Goal: Task Accomplishment & Management: Manage account settings

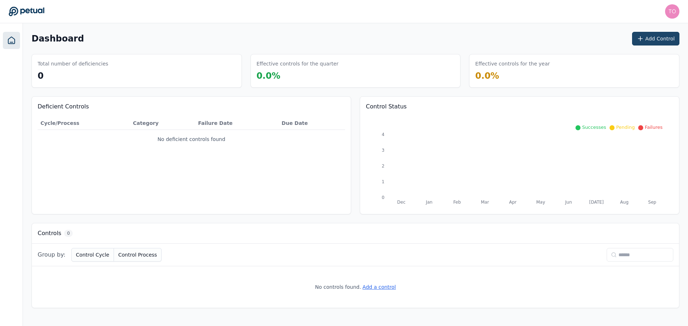
click at [655, 38] on button "Add Control" at bounding box center [655, 39] width 47 height 14
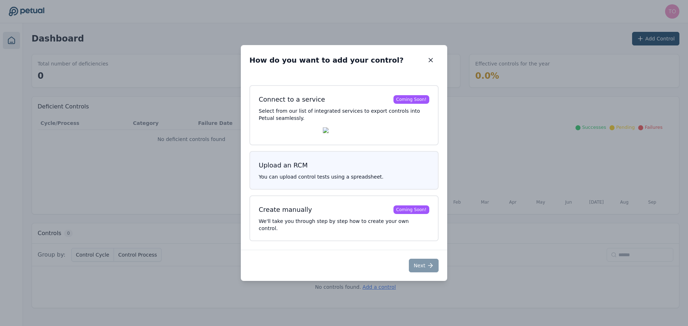
click at [369, 171] on h3 "Upload an RCM" at bounding box center [344, 165] width 171 height 10
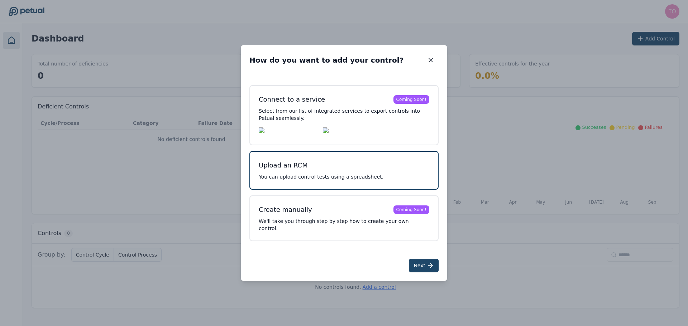
click at [420, 266] on button "Next" at bounding box center [424, 266] width 30 height 14
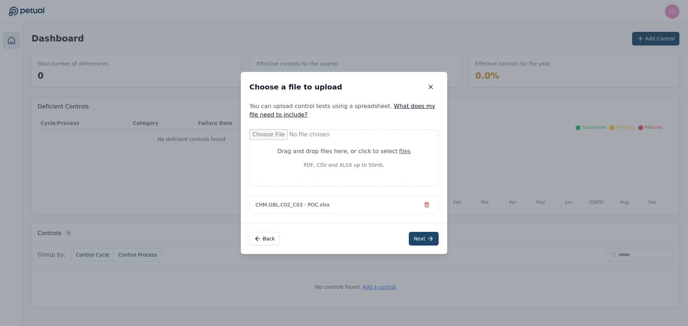
click at [426, 240] on button "Next" at bounding box center [424, 239] width 30 height 14
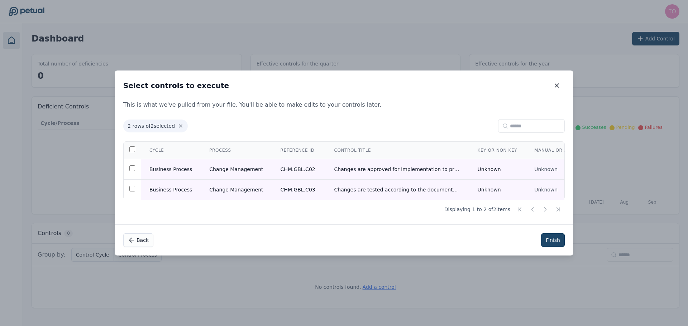
click at [555, 242] on button "Finish" at bounding box center [553, 241] width 24 height 14
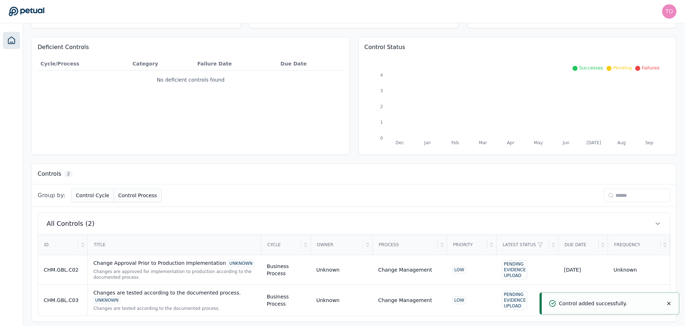
scroll to position [61, 0]
click at [670, 304] on icon "Notifications (F8)" at bounding box center [669, 304] width 6 height 6
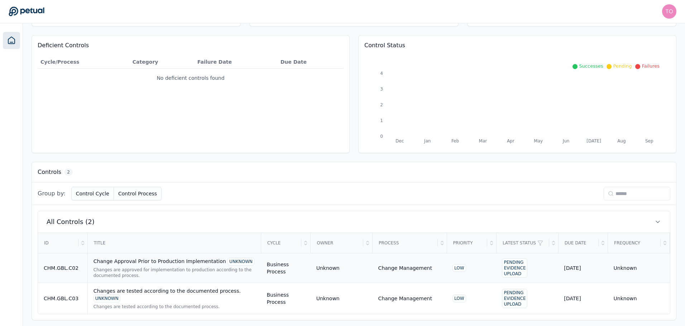
click at [212, 266] on div "Change Approval Prior to Production Implementation UNKNOWN Changes are approved…" at bounding box center [174, 268] width 162 height 21
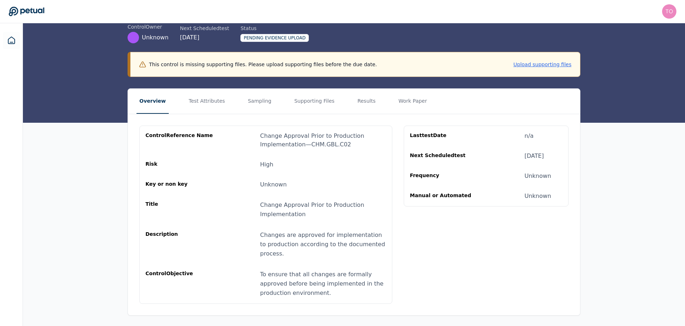
scroll to position [52, 0]
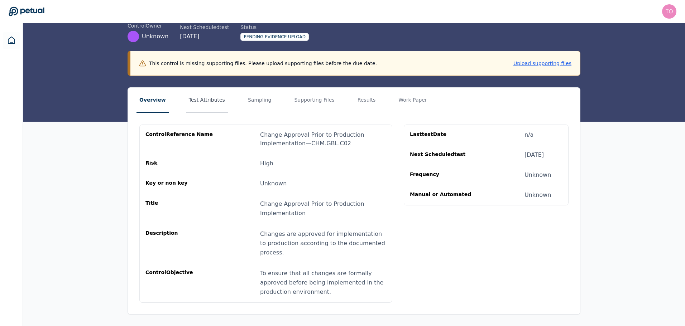
click at [204, 101] on button "Test Attributes" at bounding box center [207, 100] width 42 height 25
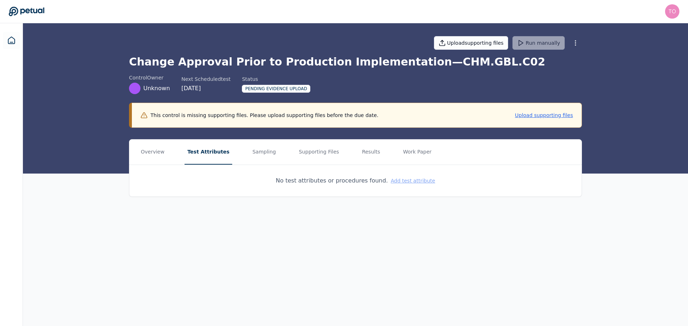
click at [414, 180] on button "Add test attribute" at bounding box center [412, 180] width 44 height 7
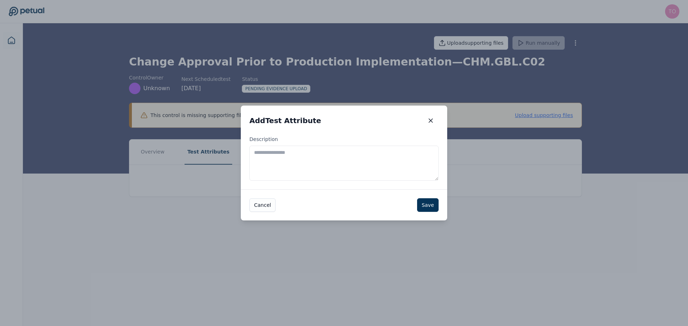
click at [296, 157] on textarea "Description" at bounding box center [343, 163] width 189 height 35
paste textarea "**********"
type textarea "**********"
click at [430, 208] on button "Save" at bounding box center [427, 205] width 21 height 14
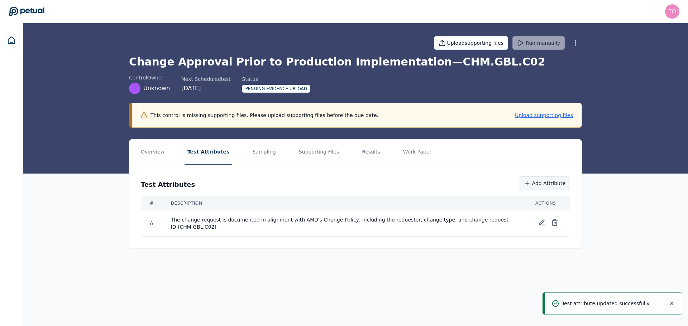
click at [534, 183] on button "Add Attribute" at bounding box center [544, 184] width 51 height 14
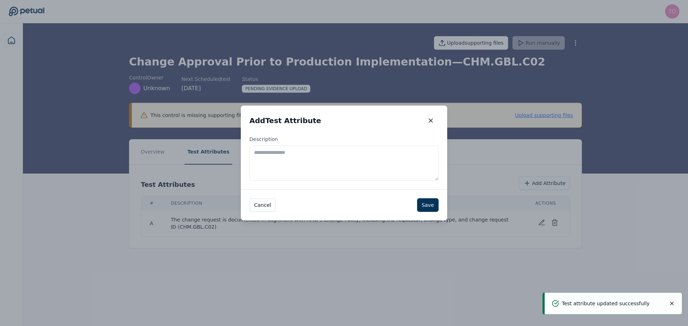
click at [317, 156] on textarea "Description" at bounding box center [343, 163] width 189 height 35
paste textarea "**********"
type textarea "**********"
click at [428, 207] on button "Save" at bounding box center [427, 205] width 21 height 14
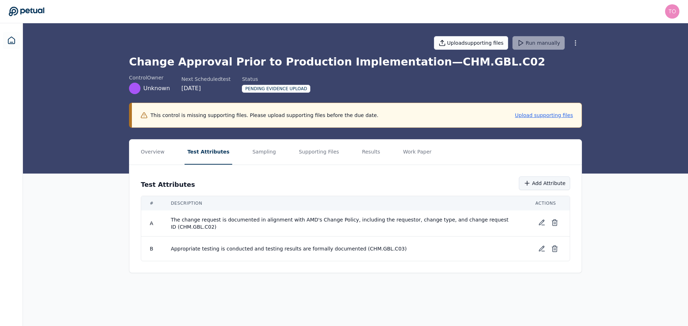
click at [547, 183] on button "Add Attribute" at bounding box center [544, 184] width 51 height 14
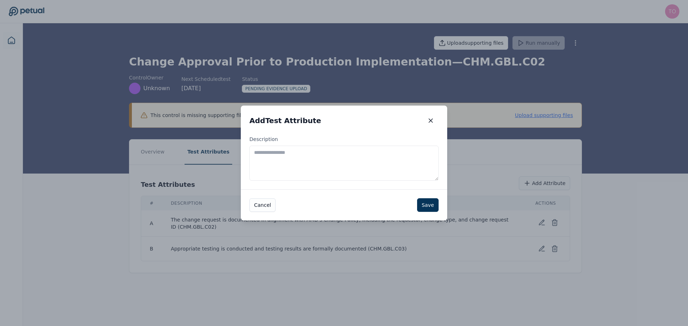
click at [342, 160] on textarea "Description" at bounding box center [343, 163] width 189 height 35
paste textarea "**********"
type textarea "**********"
click at [422, 203] on button "Save" at bounding box center [427, 205] width 21 height 14
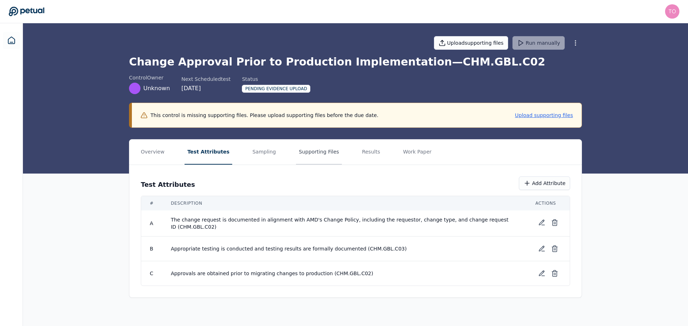
click at [299, 152] on button "Supporting Files" at bounding box center [319, 152] width 46 height 25
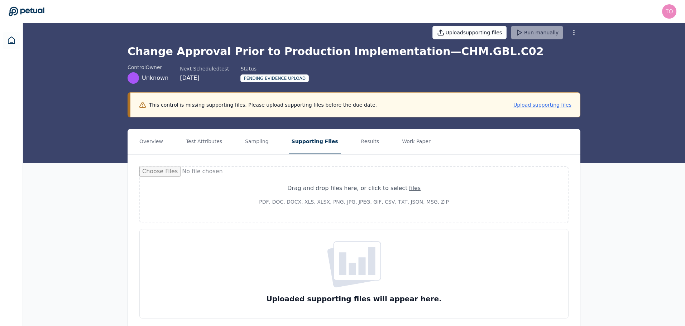
scroll to position [26, 0]
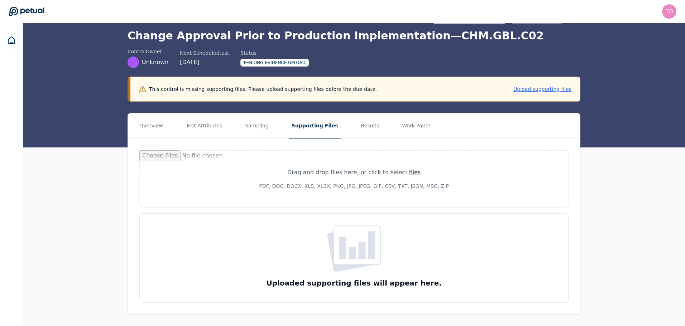
click at [409, 174] on div "files" at bounding box center [415, 172] width 12 height 9
type input "**********"
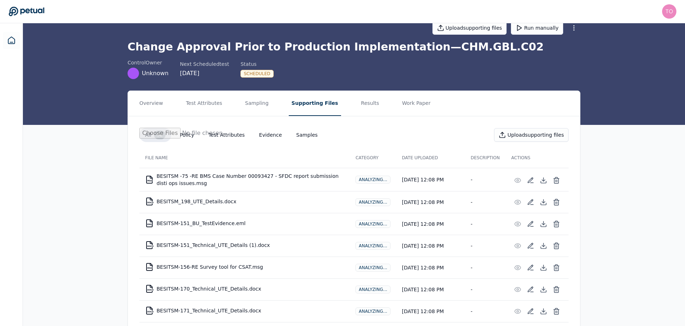
scroll to position [0, 0]
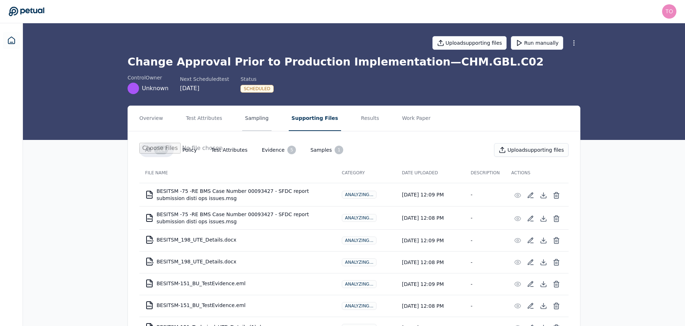
click at [243, 120] on button "Sampling" at bounding box center [256, 118] width 29 height 25
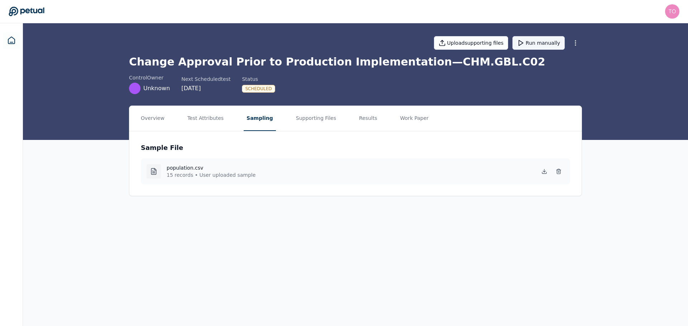
click at [545, 45] on button "Run manually" at bounding box center [538, 43] width 52 height 14
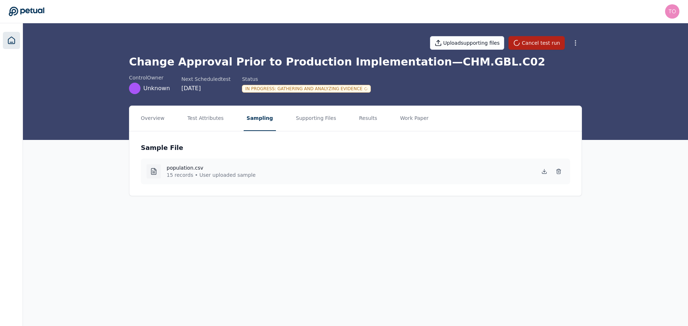
click at [12, 40] on icon at bounding box center [11, 40] width 9 height 9
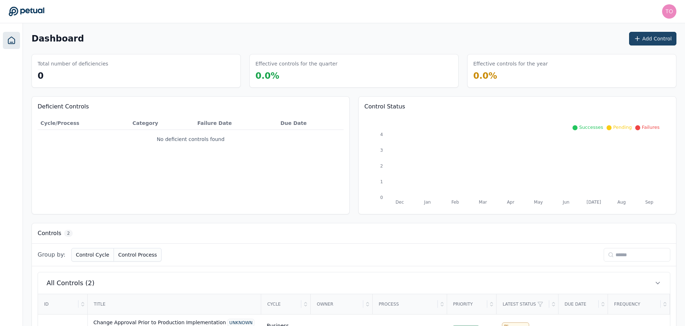
click at [649, 38] on button "Add Control" at bounding box center [652, 39] width 47 height 14
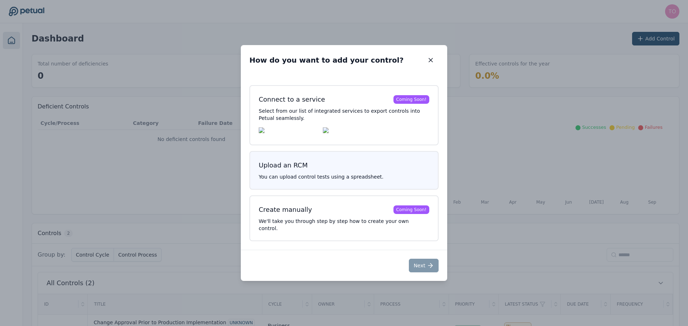
click at [321, 179] on p "You can upload control tests using a spreadsheet." at bounding box center [344, 176] width 171 height 7
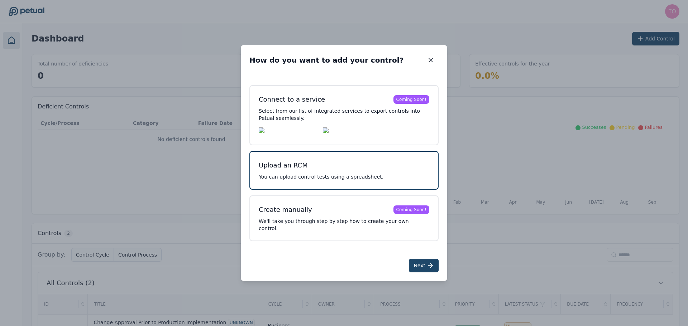
click at [426, 262] on button "Next" at bounding box center [424, 266] width 30 height 14
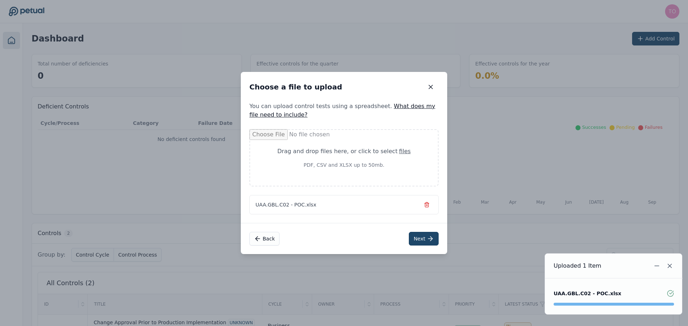
click at [429, 239] on icon at bounding box center [430, 238] width 7 height 7
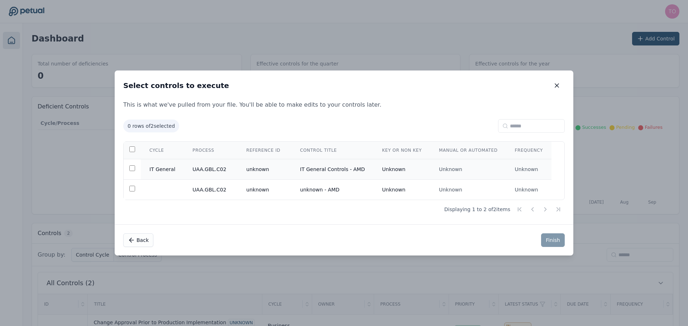
click at [255, 168] on td "unknown" at bounding box center [264, 169] width 54 height 20
click at [287, 192] on td "unknown" at bounding box center [264, 190] width 54 height 20
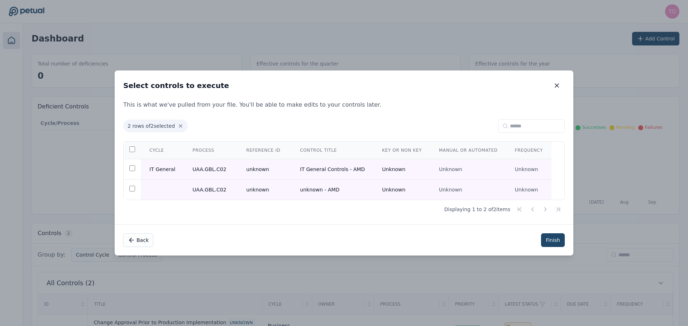
click at [556, 241] on button "Finish" at bounding box center [553, 241] width 24 height 14
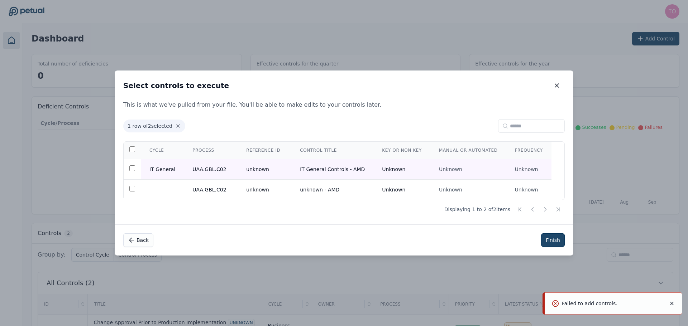
click at [553, 237] on button "Finish" at bounding box center [553, 241] width 24 height 14
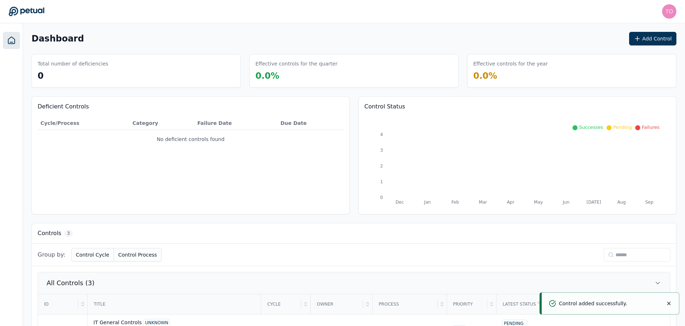
scroll to position [91, 0]
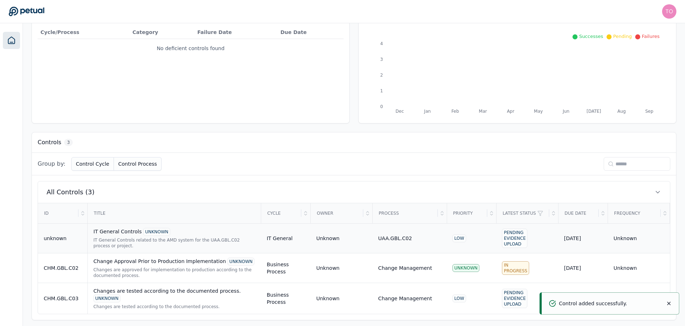
click at [211, 240] on div "IT General Controls related to the AMD system for the UAA.GBL.C02 process or pr…" at bounding box center [174, 242] width 162 height 11
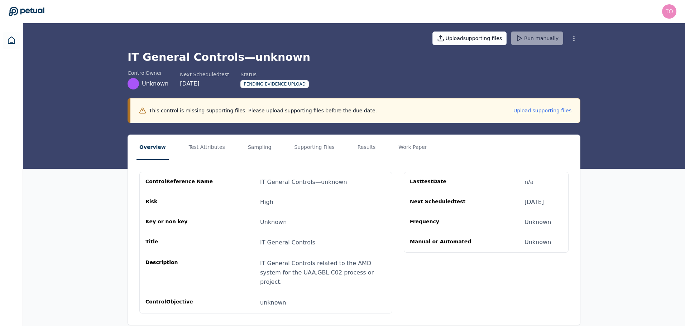
scroll to position [6, 0]
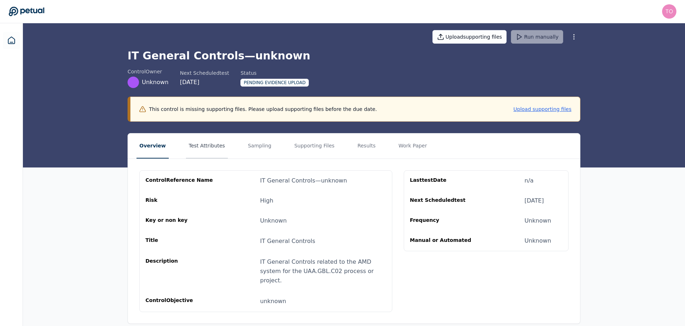
click at [205, 148] on button "Test Attributes" at bounding box center [207, 146] width 42 height 25
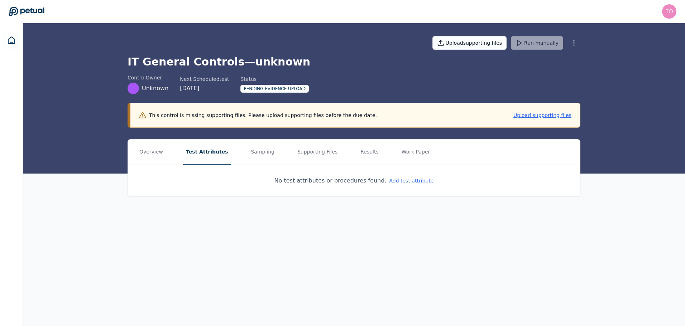
scroll to position [0, 0]
click at [409, 181] on button "Add test attribute" at bounding box center [412, 180] width 44 height 7
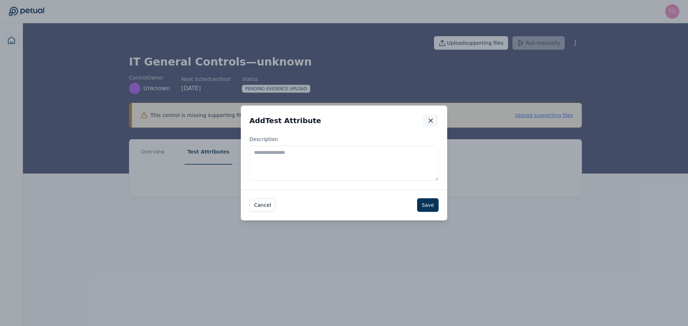
click at [431, 119] on icon "button" at bounding box center [430, 120] width 7 height 7
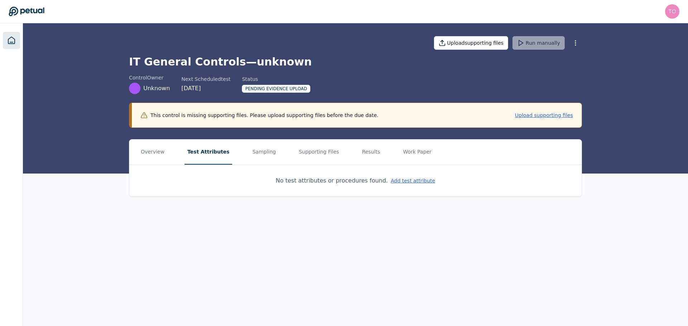
click at [6, 47] on link at bounding box center [11, 40] width 17 height 17
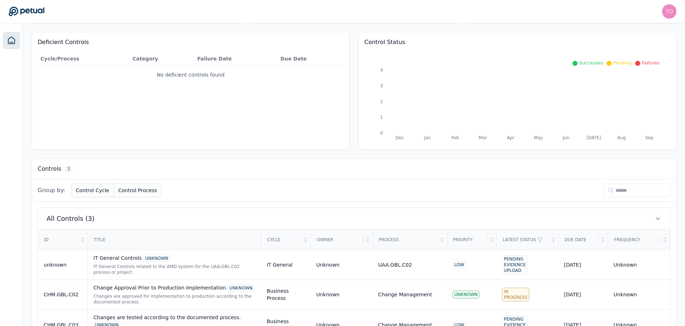
scroll to position [91, 0]
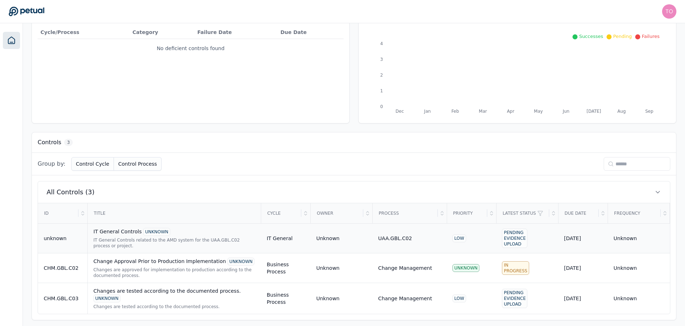
click at [195, 245] on div "IT General Controls related to the AMD system for the UAA.GBL.C02 process or pr…" at bounding box center [174, 242] width 162 height 11
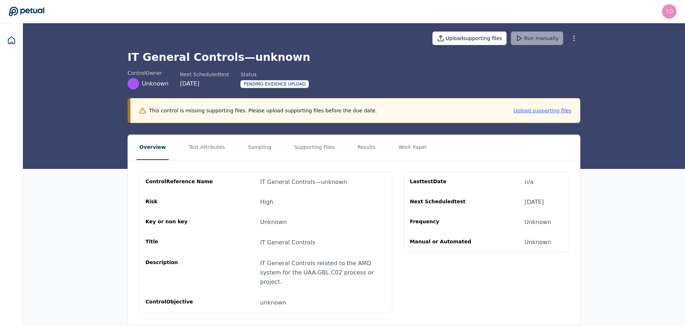
scroll to position [6, 0]
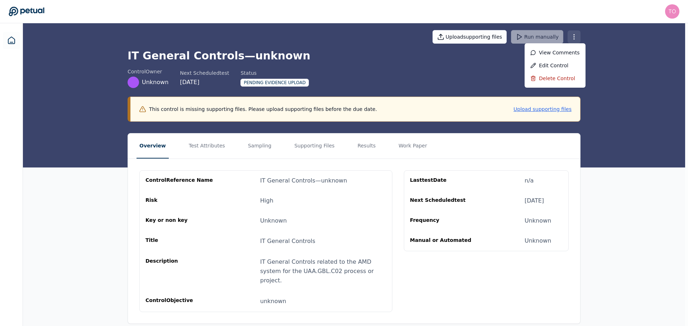
click at [574, 35] on html "tony.bolasna@amd.com tony.bolasna@amd.com Sign out Upload supporting files Run …" at bounding box center [344, 165] width 688 height 342
click at [560, 68] on div "Edit control" at bounding box center [554, 65] width 61 height 13
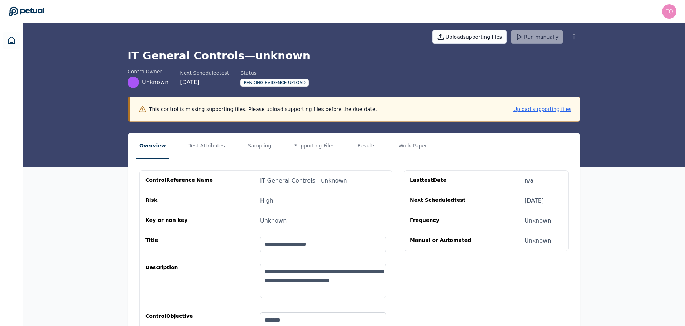
click at [317, 293] on textarea "**********" at bounding box center [323, 281] width 126 height 34
drag, startPoint x: 299, startPoint y: 292, endPoint x: 232, endPoint y: 264, distance: 72.4
click at [232, 264] on div "**********" at bounding box center [265, 282] width 241 height 37
paste textarea "********"
type textarea "**********"
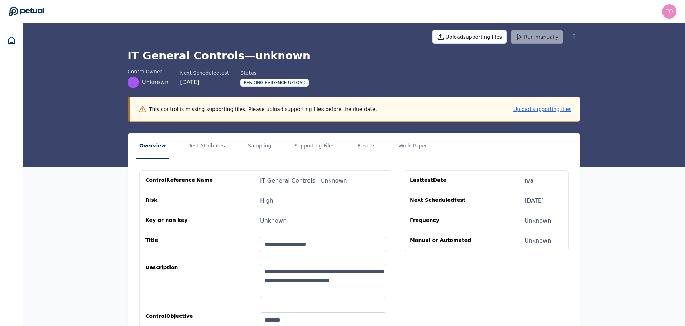
drag, startPoint x: 344, startPoint y: 242, endPoint x: 249, endPoint y: 243, distance: 94.9
click at [249, 243] on div "**********" at bounding box center [265, 245] width 241 height 16
paste input
drag, startPoint x: 356, startPoint y: 246, endPoint x: 229, endPoint y: 245, distance: 127.5
click at [229, 245] on div "**********" at bounding box center [265, 245] width 241 height 16
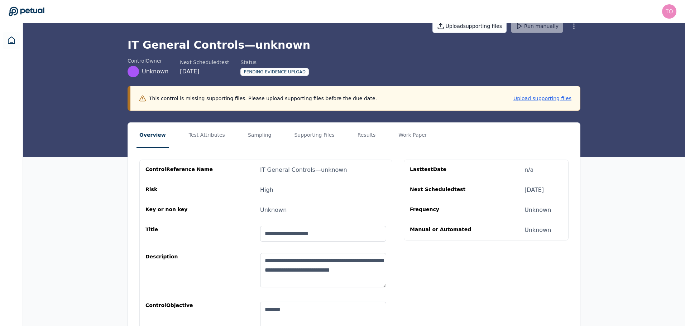
scroll to position [12, 0]
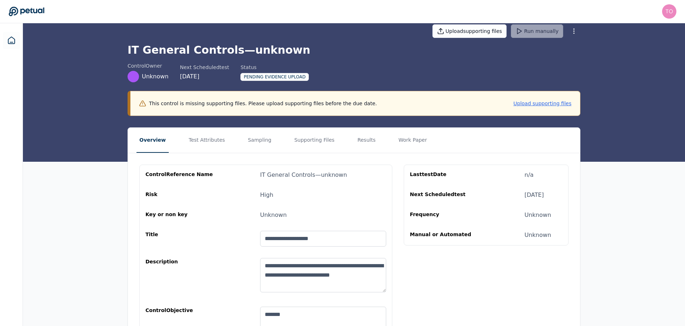
click at [449, 292] on div "**********" at bounding box center [354, 270] width 452 height 234
click at [316, 237] on input "**********" at bounding box center [323, 239] width 126 height 16
drag, startPoint x: 315, startPoint y: 241, endPoint x: 219, endPoint y: 239, distance: 95.7
click at [219, 239] on div "**********" at bounding box center [265, 239] width 241 height 16
click at [505, 297] on div "**********" at bounding box center [354, 270] width 452 height 234
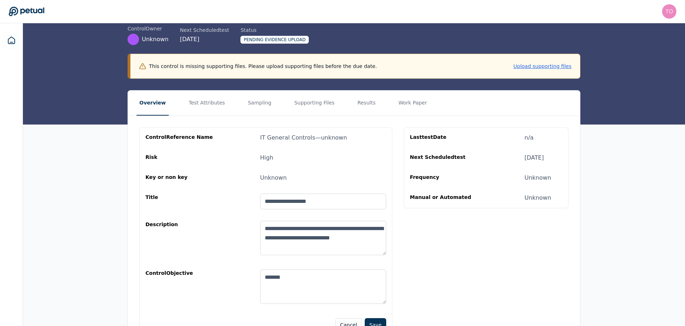
scroll to position [83, 0]
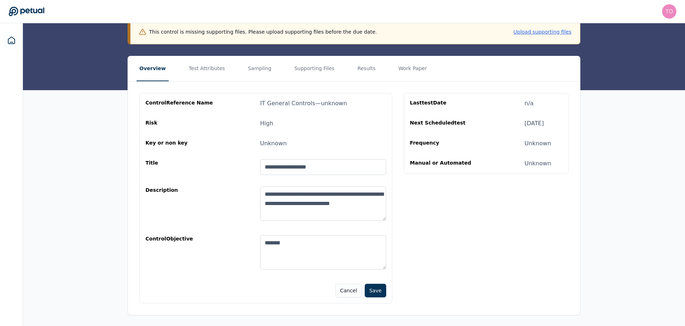
click at [320, 167] on input "**********" at bounding box center [323, 167] width 126 height 16
click at [472, 242] on div "**********" at bounding box center [354, 199] width 452 height 234
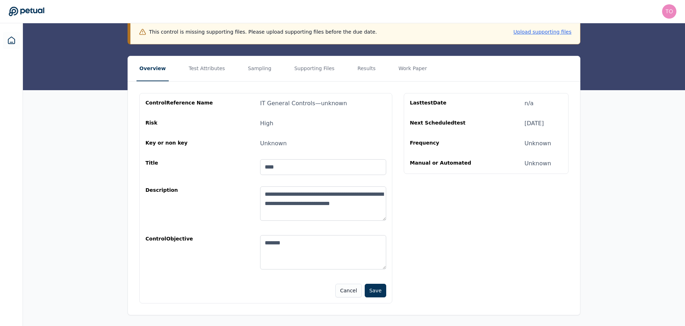
click at [289, 168] on input "****" at bounding box center [323, 167] width 126 height 16
type input "**********"
click at [384, 287] on button "Save" at bounding box center [375, 291] width 21 height 14
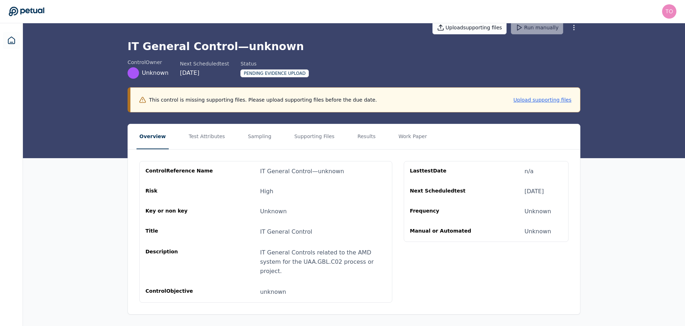
scroll to position [6, 0]
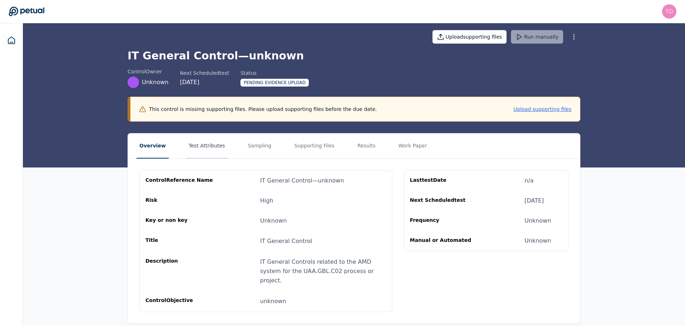
click at [204, 145] on button "Test Attributes" at bounding box center [207, 146] width 42 height 25
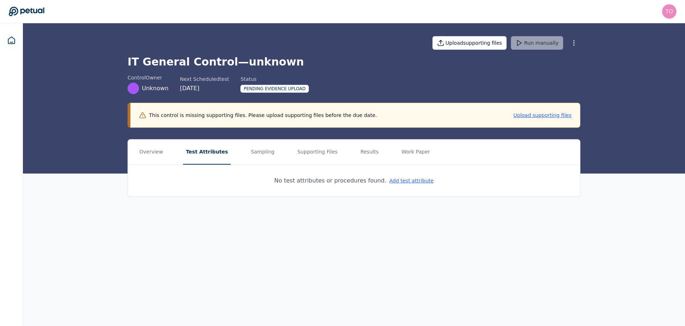
scroll to position [0, 0]
click at [409, 179] on button "Add test attribute" at bounding box center [412, 180] width 44 height 7
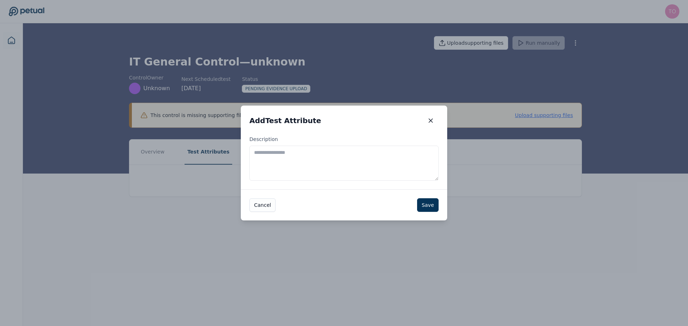
drag, startPoint x: 349, startPoint y: 153, endPoint x: 352, endPoint y: 157, distance: 5.6
click at [349, 153] on textarea "Description" at bounding box center [343, 163] width 189 height 35
paste textarea "**********"
type textarea "**********"
click at [426, 204] on button "Save" at bounding box center [427, 205] width 21 height 14
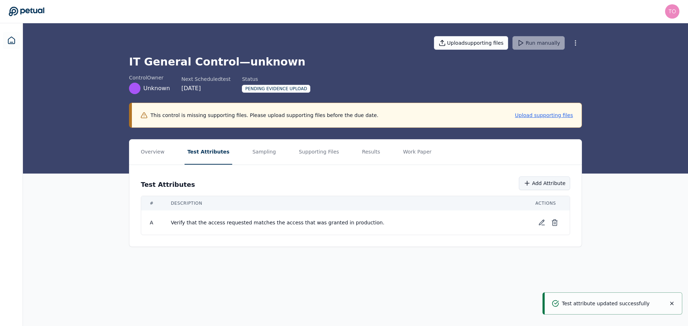
click at [556, 182] on button "Add Attribute" at bounding box center [544, 184] width 51 height 14
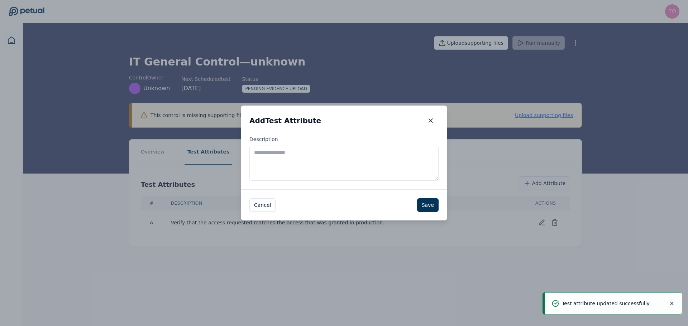
click at [331, 149] on textarea "Description" at bounding box center [343, 163] width 189 height 35
paste textarea "**********"
type textarea "**********"
click at [431, 208] on button "Save" at bounding box center [427, 205] width 21 height 14
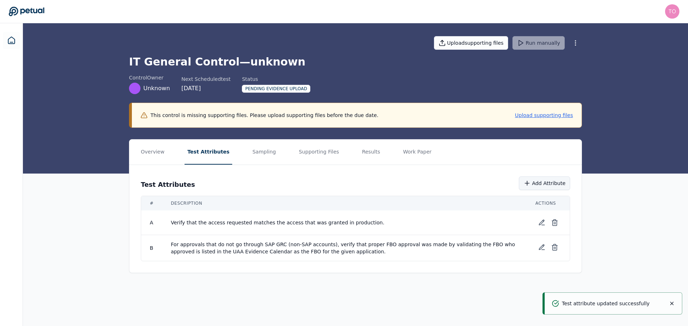
click at [553, 184] on button "Add Attribute" at bounding box center [544, 184] width 51 height 14
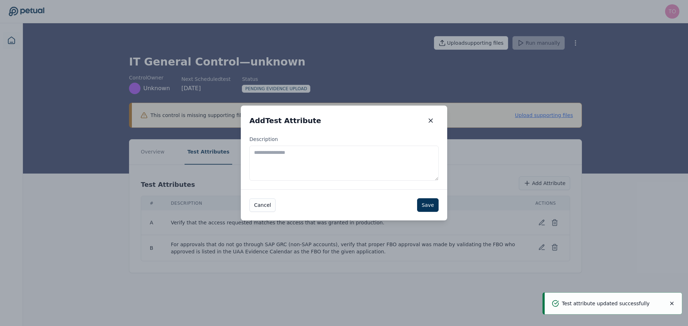
click at [355, 171] on textarea "Description" at bounding box center [343, 163] width 189 height 35
paste textarea "**********"
type textarea "**********"
click at [431, 205] on button "Save" at bounding box center [427, 205] width 21 height 14
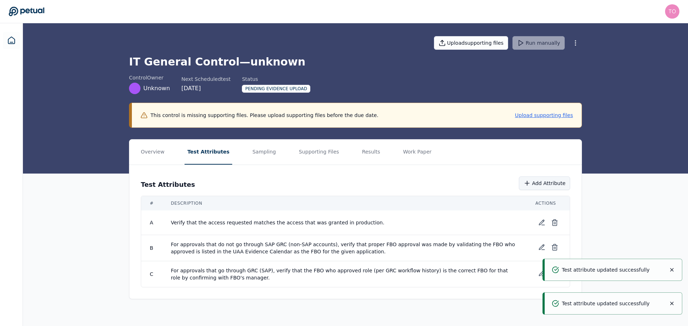
click at [530, 183] on icon at bounding box center [526, 183] width 7 height 7
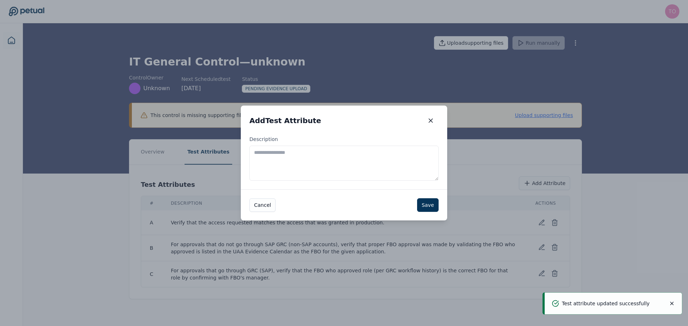
click at [352, 160] on textarea "Description" at bounding box center [343, 163] width 189 height 35
paste textarea "**********"
type textarea "**********"
click at [431, 206] on button "Save" at bounding box center [427, 205] width 21 height 14
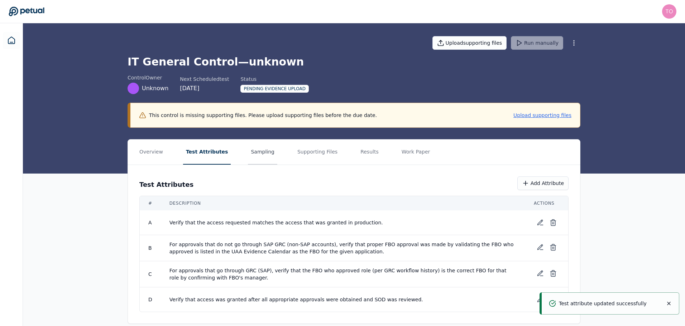
click at [252, 152] on button "Sampling" at bounding box center [262, 152] width 29 height 25
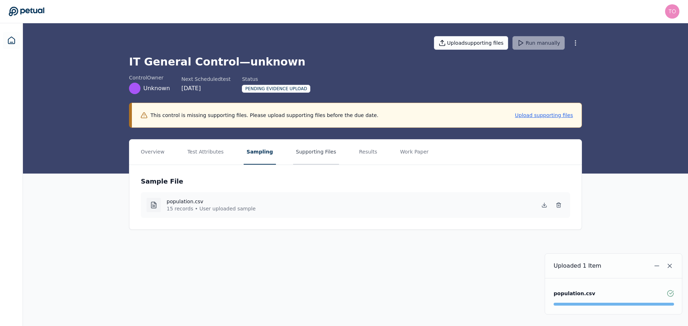
click at [312, 152] on button "Supporting Files" at bounding box center [316, 152] width 46 height 25
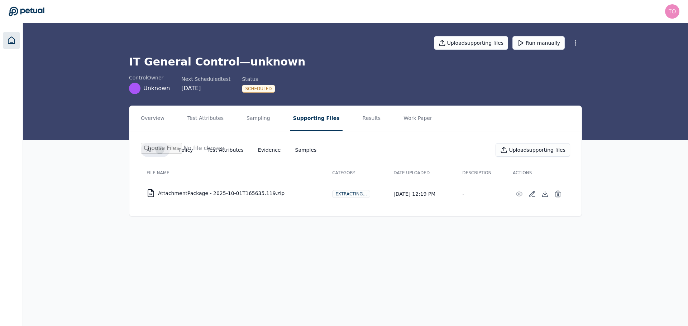
click at [14, 41] on icon at bounding box center [11, 40] width 9 height 9
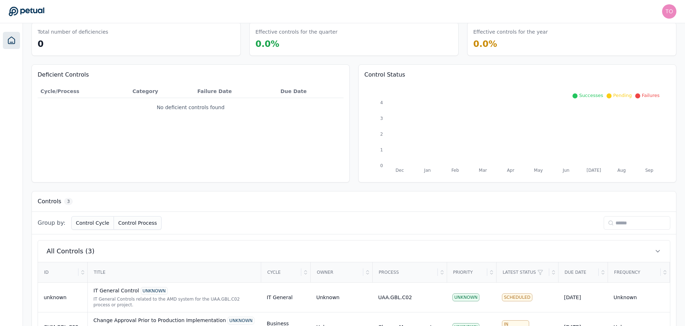
scroll to position [91, 0]
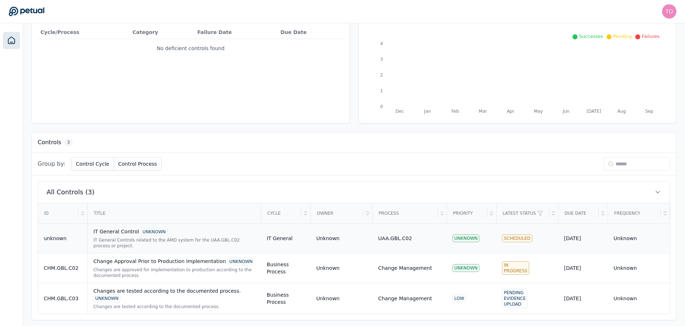
click at [203, 239] on div "IT General Controls related to the AMD system for the UAA.GBL.C02 process or pr…" at bounding box center [174, 242] width 162 height 11
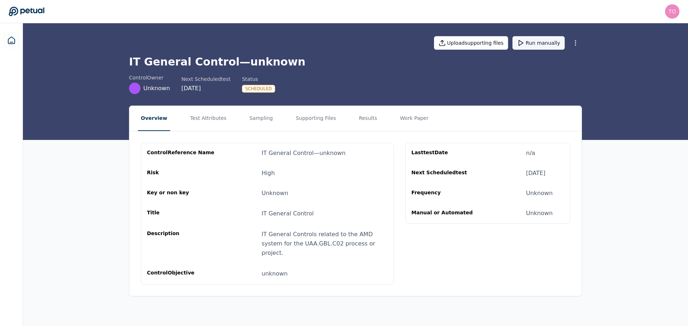
click at [541, 46] on button "Run manually" at bounding box center [538, 43] width 52 height 14
click at [9, 43] on icon at bounding box center [11, 40] width 6 height 7
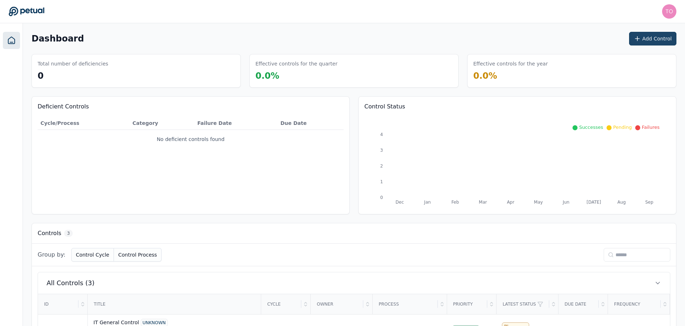
click at [655, 36] on button "Add Control" at bounding box center [652, 39] width 47 height 14
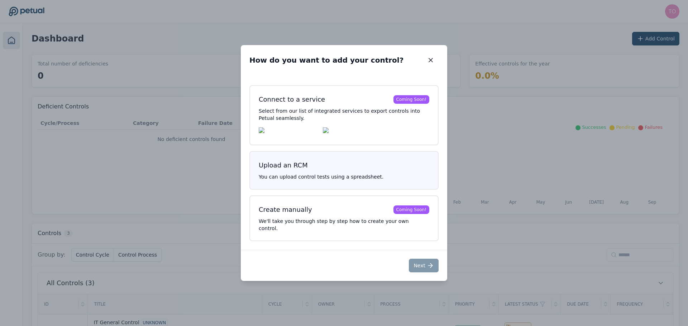
click at [323, 180] on p "You can upload control tests using a spreadsheet." at bounding box center [344, 176] width 171 height 7
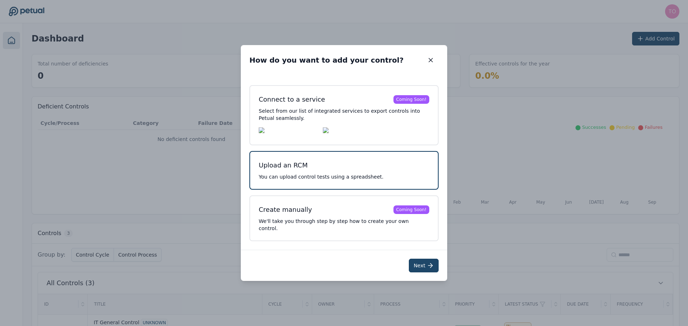
click at [422, 260] on button "Next" at bounding box center [424, 266] width 30 height 14
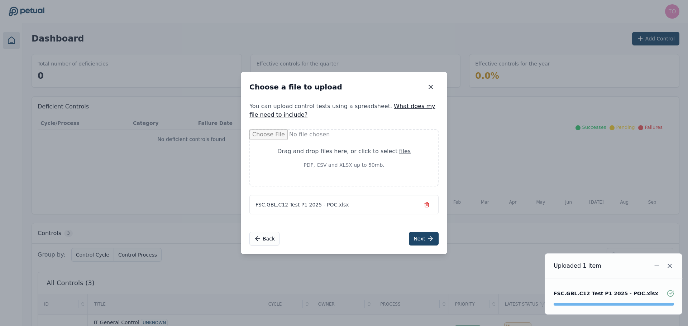
click at [417, 237] on button "Next" at bounding box center [424, 239] width 30 height 14
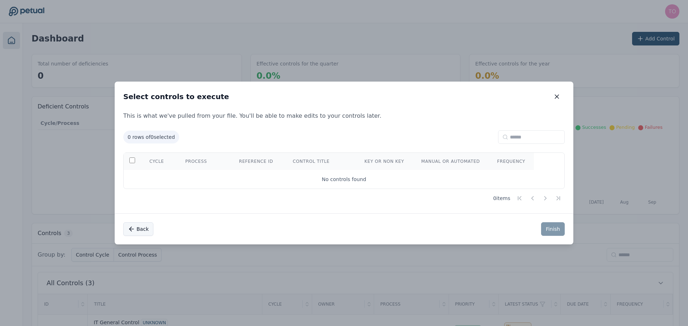
click at [136, 230] on button "Back" at bounding box center [138, 229] width 30 height 14
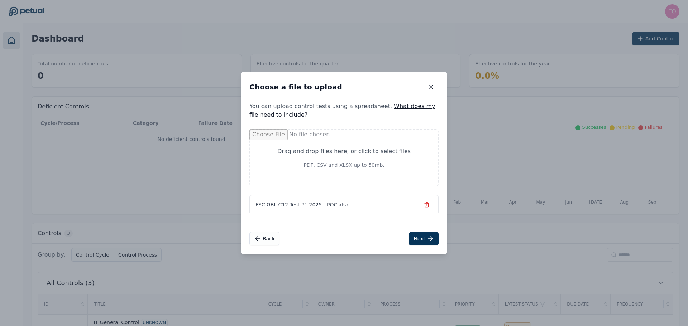
click at [427, 206] on icon "button" at bounding box center [427, 205] width 6 height 6
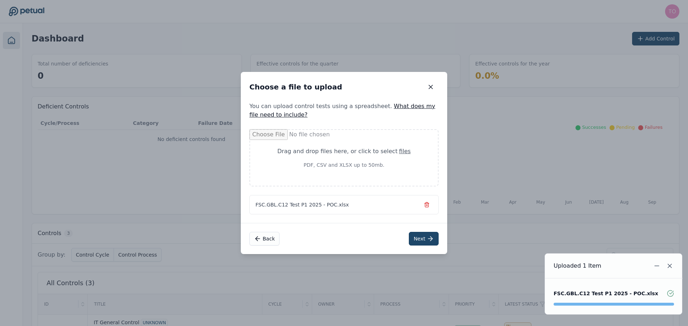
click at [426, 237] on button "Next" at bounding box center [424, 239] width 30 height 14
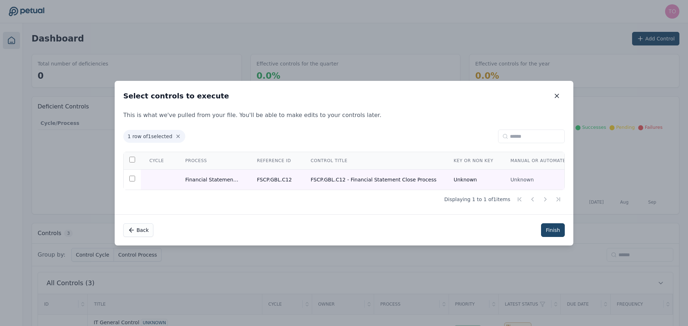
click at [556, 232] on button "Finish" at bounding box center [553, 231] width 24 height 14
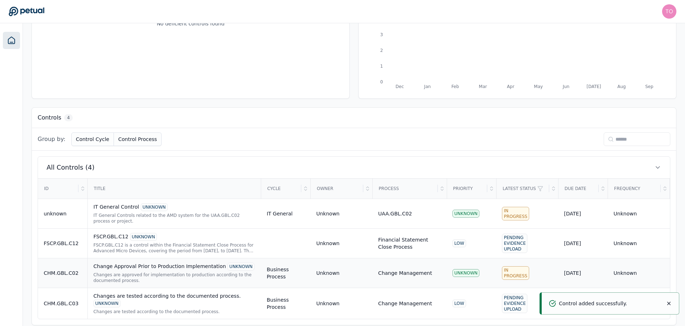
scroll to position [121, 0]
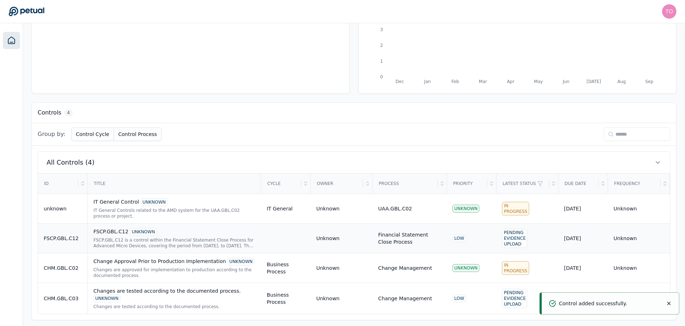
click at [161, 243] on div "FSCP.GBL.C12 is a control within the Financial Statement Close Process for Adva…" at bounding box center [174, 242] width 162 height 11
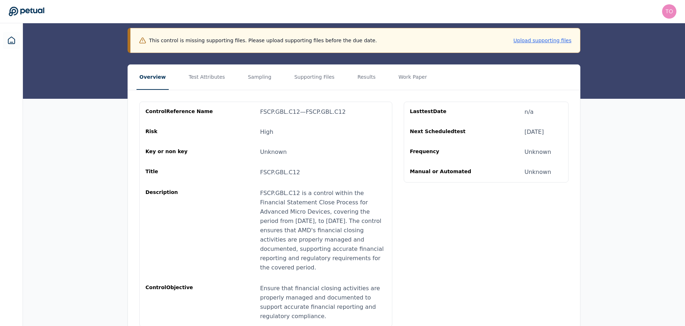
scroll to position [81, 0]
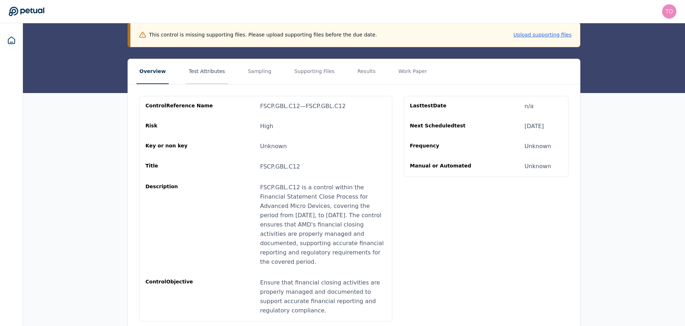
click at [207, 71] on button "Test Attributes" at bounding box center [207, 71] width 42 height 25
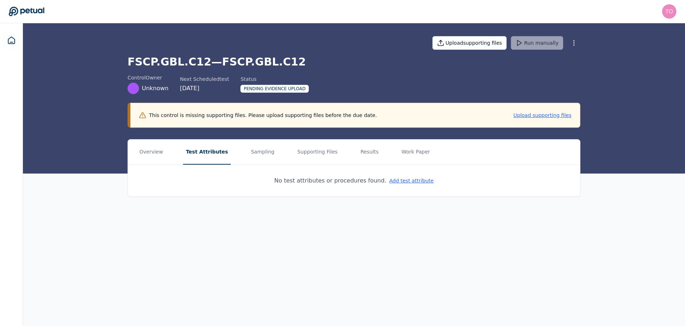
scroll to position [0, 0]
click at [410, 178] on button "Add test attribute" at bounding box center [412, 180] width 44 height 7
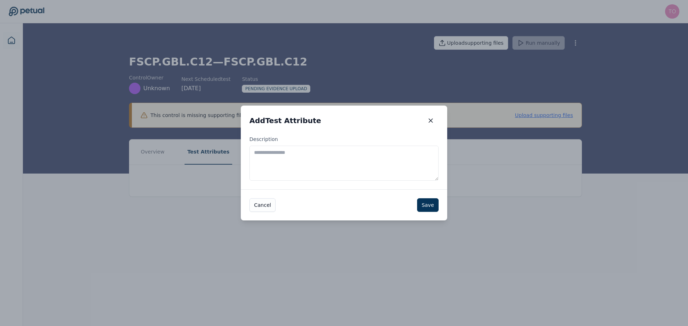
click at [331, 154] on textarea "Description" at bounding box center [343, 163] width 189 height 35
paste textarea "**********"
type textarea "**********"
click at [434, 207] on button "Save" at bounding box center [427, 205] width 21 height 14
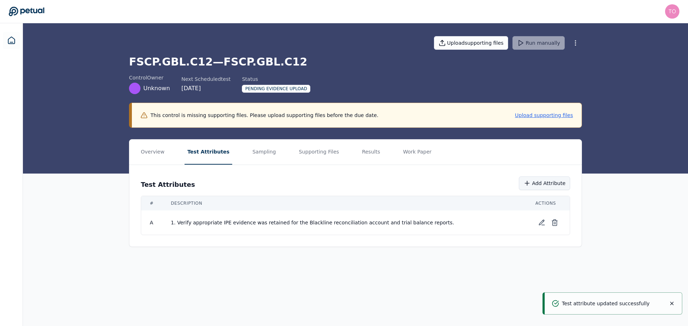
click at [530, 184] on icon at bounding box center [526, 183] width 7 height 7
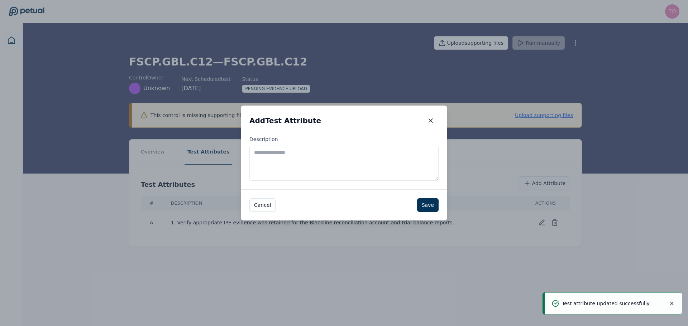
click at [334, 161] on textarea "Description" at bounding box center [343, 163] width 189 height 35
paste textarea "**********"
type textarea "**********"
click at [429, 206] on button "Save" at bounding box center [427, 205] width 21 height 14
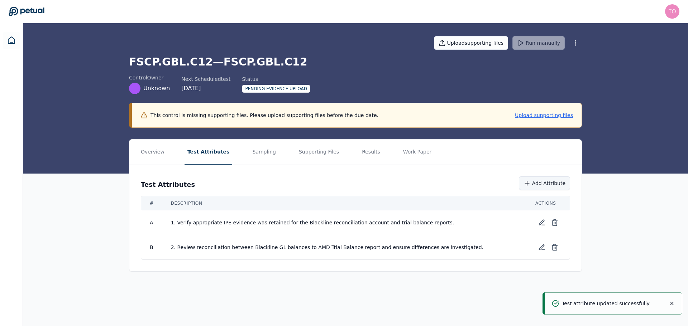
click at [553, 182] on button "Add Attribute" at bounding box center [544, 184] width 51 height 14
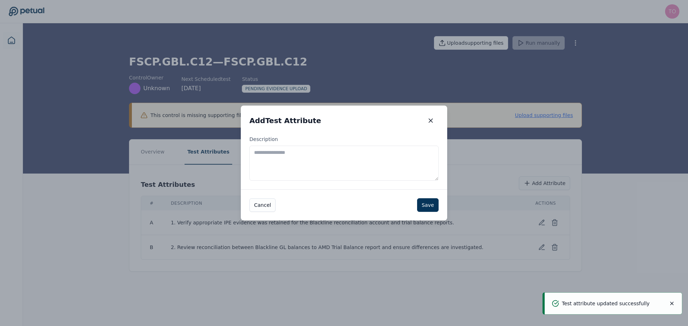
click at [355, 153] on textarea "Description" at bounding box center [343, 163] width 189 height 35
paste textarea "**********"
type textarea "**********"
click at [427, 207] on button "Save" at bounding box center [427, 205] width 21 height 14
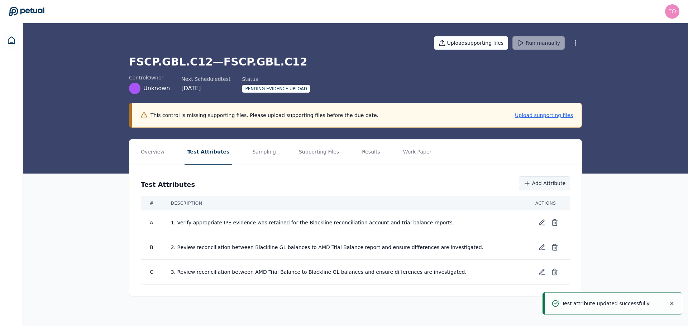
click at [554, 181] on button "Add Attribute" at bounding box center [544, 184] width 51 height 14
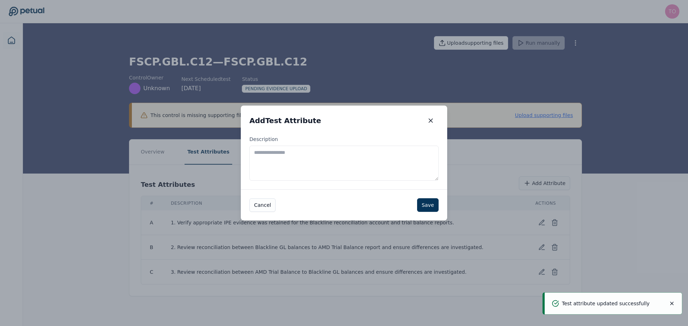
click at [321, 165] on textarea "Description" at bounding box center [343, 163] width 189 height 35
paste textarea "**********"
type textarea "**********"
click at [426, 208] on button "Save" at bounding box center [427, 205] width 21 height 14
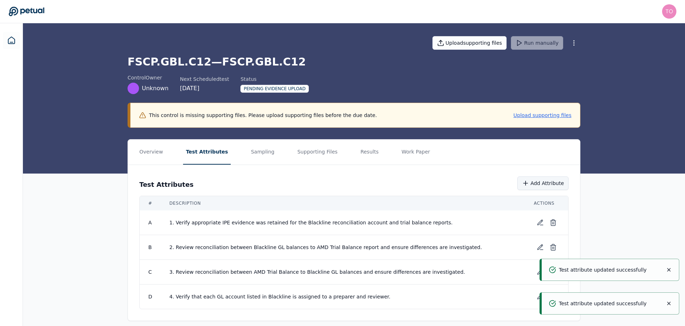
click at [538, 181] on button "Add Attribute" at bounding box center [542, 184] width 51 height 14
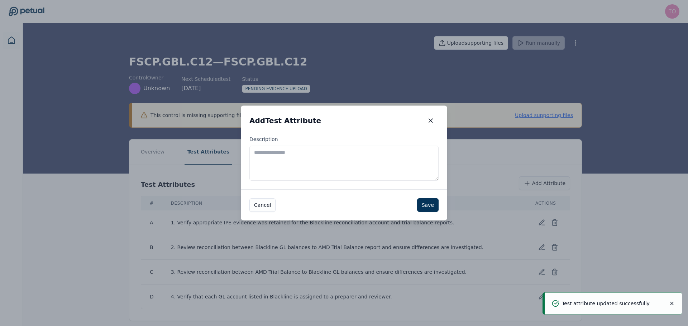
click at [344, 156] on textarea "Description" at bounding box center [343, 163] width 189 height 35
paste textarea "**********"
type textarea "**********"
drag, startPoint x: 427, startPoint y: 203, endPoint x: 423, endPoint y: 211, distance: 8.0
click at [427, 203] on button "Save" at bounding box center [427, 205] width 21 height 14
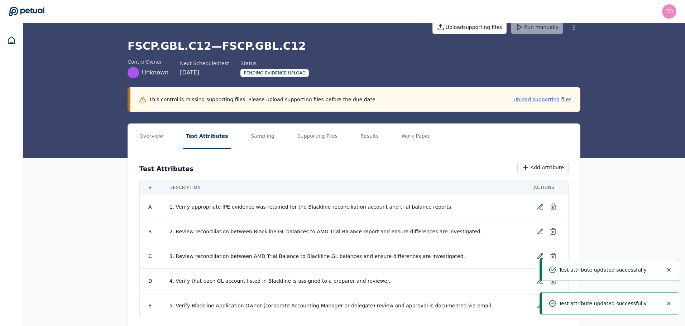
scroll to position [31, 0]
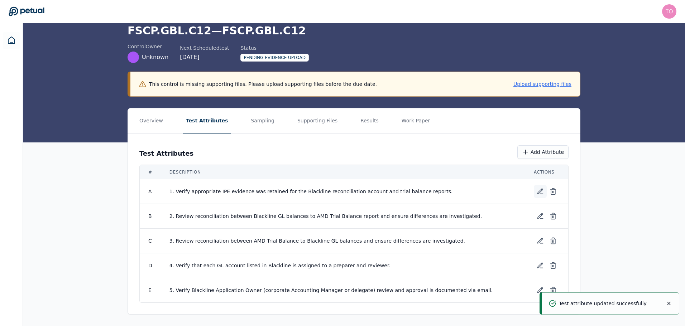
click at [540, 193] on icon at bounding box center [540, 191] width 5 height 5
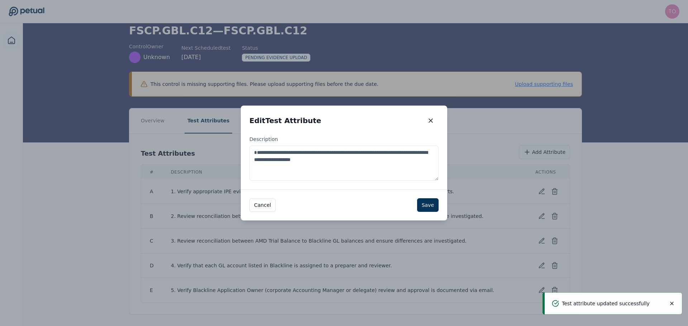
drag, startPoint x: 260, startPoint y: 154, endPoint x: 245, endPoint y: 153, distance: 15.0
click at [245, 153] on div "**********" at bounding box center [344, 163] width 206 height 54
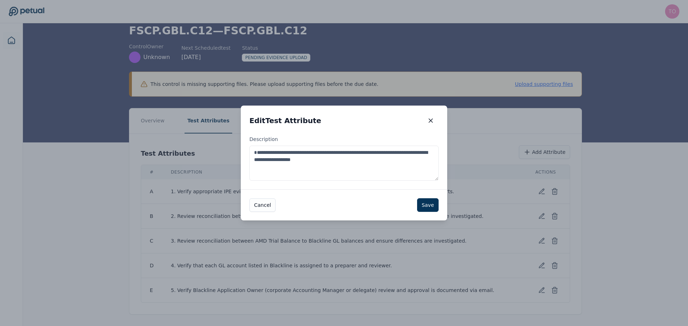
click at [390, 127] on div "Edit Test Attribute Edit Test Attribute" at bounding box center [344, 121] width 206 height 30
click at [430, 120] on icon "button" at bounding box center [431, 121] width 4 height 4
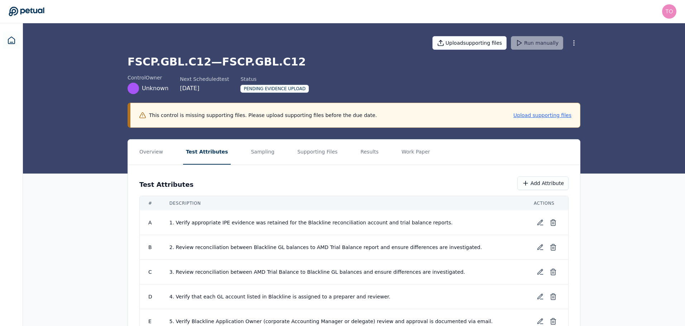
scroll to position [23, 0]
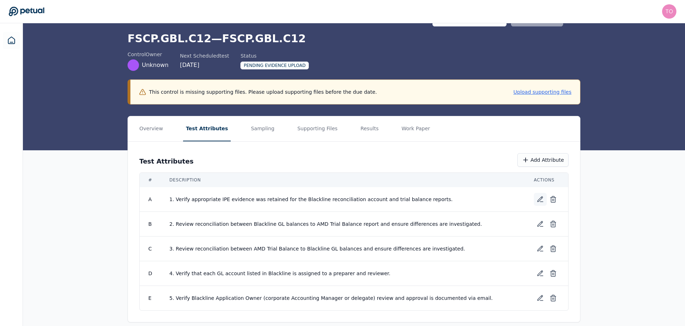
click at [541, 199] on icon at bounding box center [540, 199] width 7 height 7
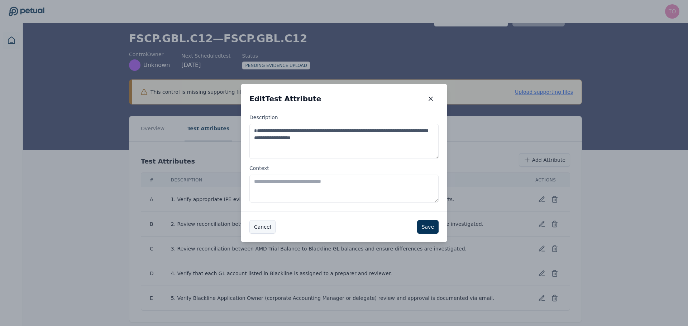
click at [262, 228] on button "Cancel" at bounding box center [262, 227] width 26 height 14
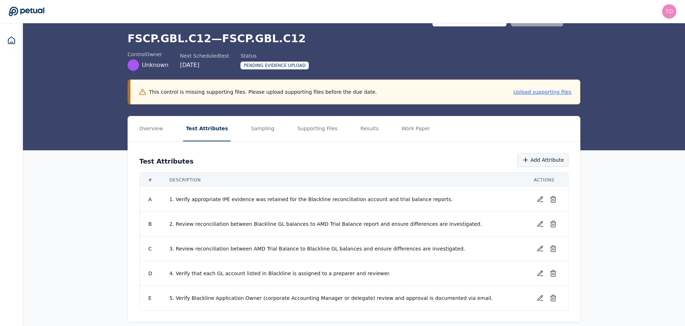
click at [551, 160] on button "Add Attribute" at bounding box center [542, 160] width 51 height 14
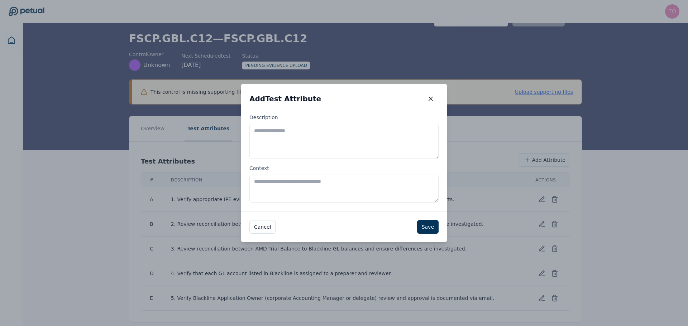
click at [428, 102] on icon "button" at bounding box center [430, 98] width 7 height 7
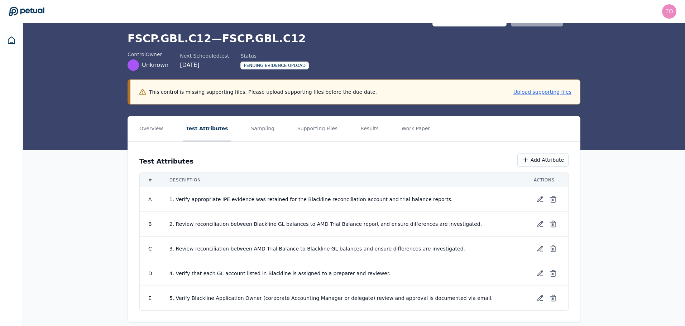
click at [302, 132] on button "Supporting Files" at bounding box center [317, 128] width 46 height 25
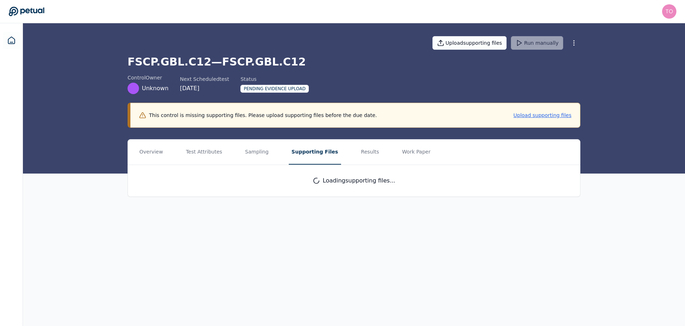
scroll to position [0, 0]
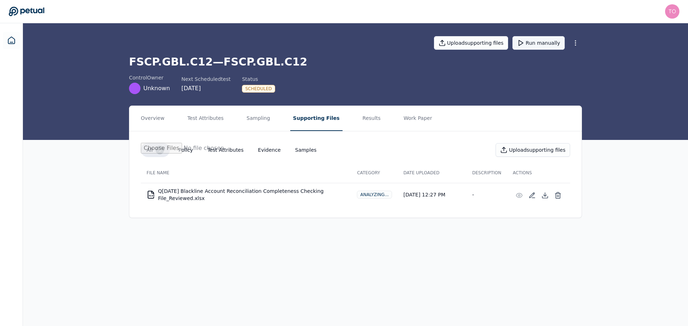
click at [543, 42] on button "Run manually" at bounding box center [538, 43] width 52 height 14
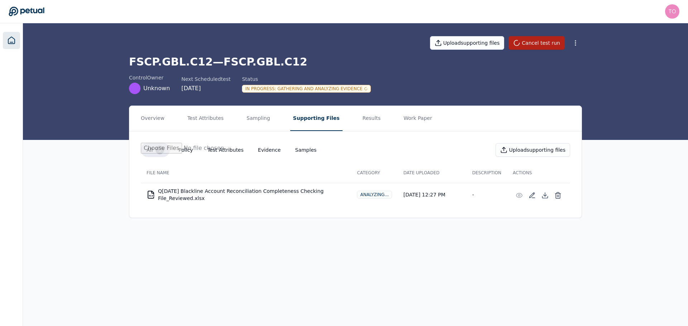
click at [9, 37] on icon at bounding box center [11, 40] width 9 height 9
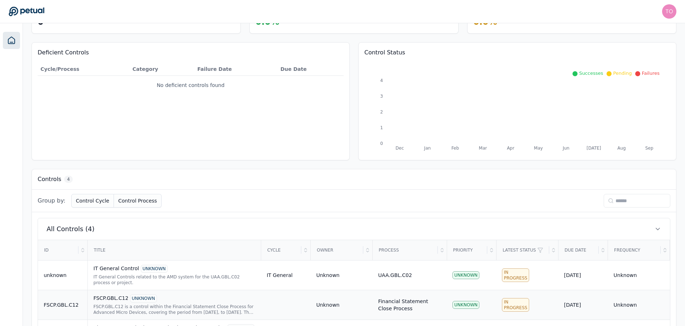
scroll to position [121, 0]
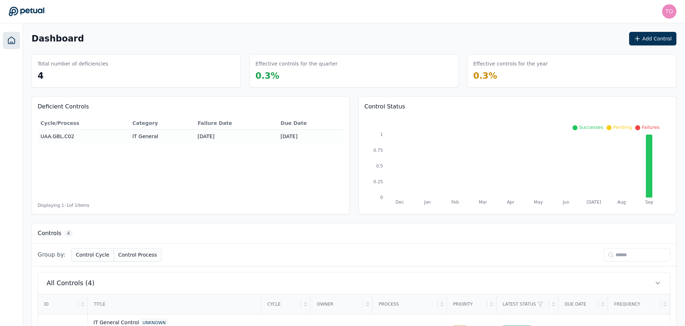
scroll to position [121, 0]
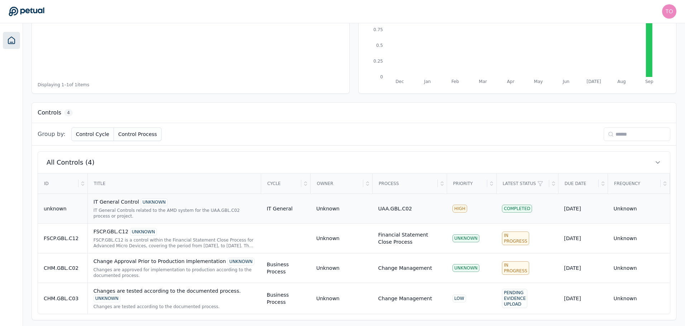
click at [110, 213] on div "IT General Controls related to the AMD system for the UAA.GBL.C02 process or pr…" at bounding box center [174, 213] width 162 height 11
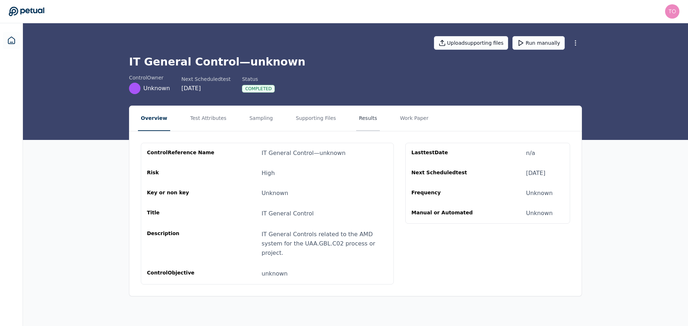
click at [356, 119] on button "Results" at bounding box center [368, 118] width 24 height 25
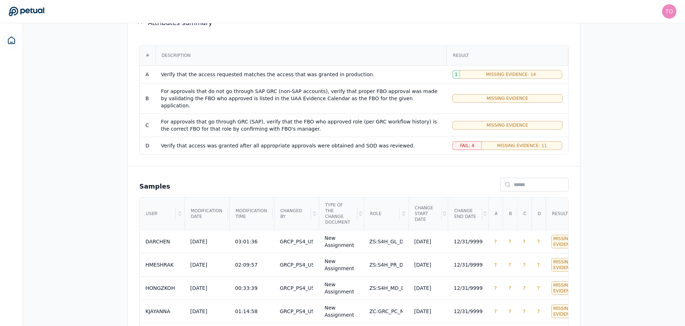
scroll to position [143, 0]
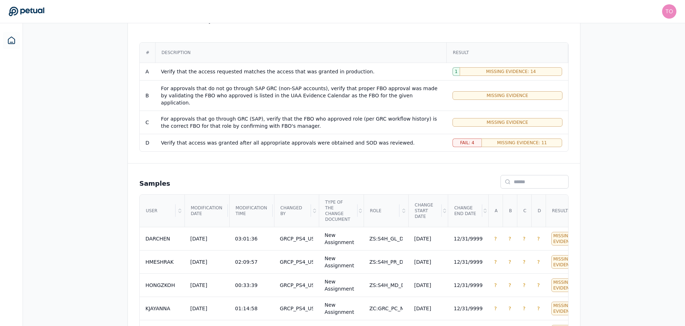
click at [607, 184] on div "Overview Test Attributes Sampling Supporting Files Results Work Paper Viewing: …" at bounding box center [354, 281] width 662 height 638
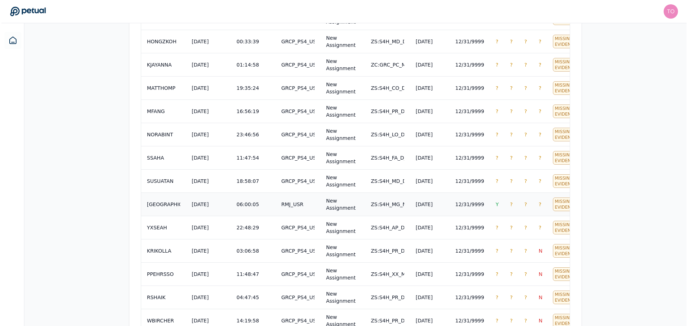
scroll to position [407, 0]
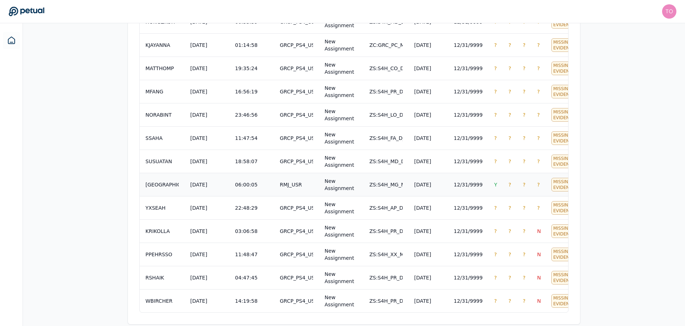
click at [422, 181] on div "12/31/2022" at bounding box center [422, 184] width 17 height 7
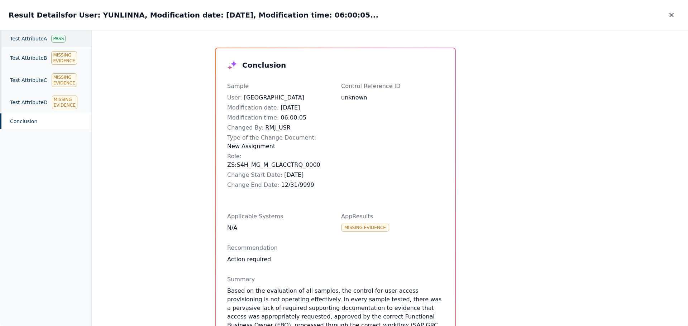
click at [27, 41] on div "Test Attribute A Pass" at bounding box center [45, 38] width 91 height 16
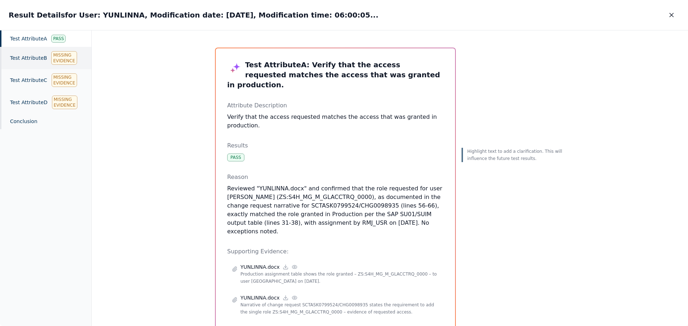
click at [28, 60] on div "Test Attribute B Missing Evidence" at bounding box center [45, 58] width 91 height 22
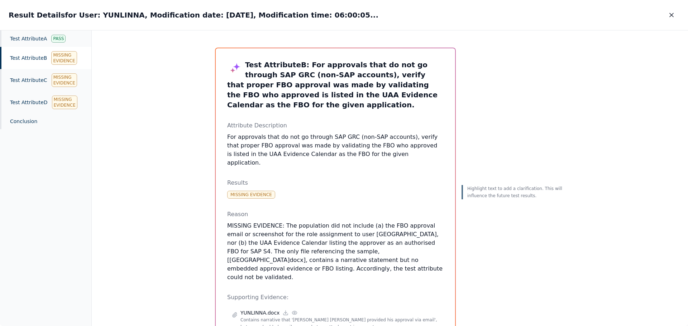
click at [527, 293] on div "Highlight text to add a clarification. This will influence the future test resu…" at bounding box center [512, 198] width 103 height 300
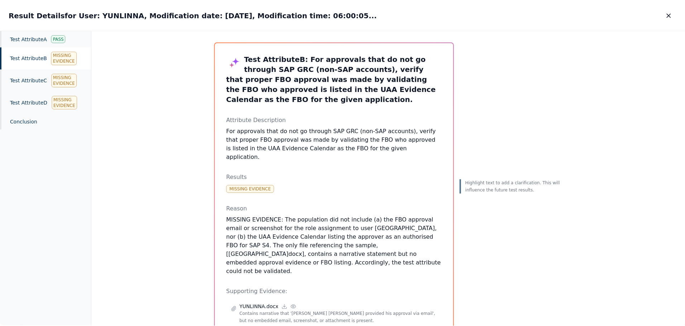
scroll to position [14, 0]
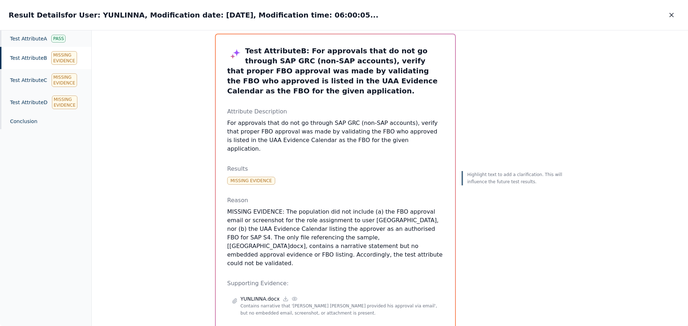
click at [674, 14] on icon "button" at bounding box center [671, 14] width 7 height 7
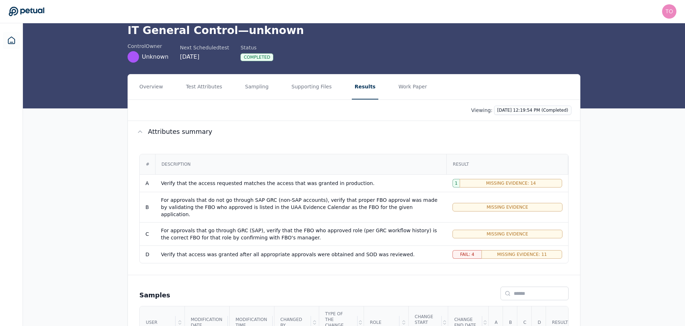
scroll to position [13, 0]
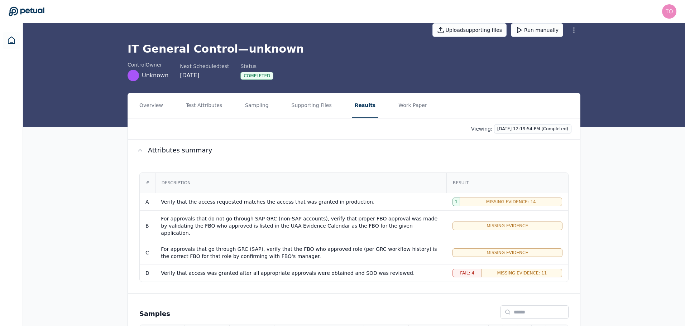
click at [291, 222] on div "For approvals that do not go through SAP GRC (non-SAP accounts), verify that pr…" at bounding box center [301, 225] width 280 height 21
click at [183, 105] on button "Test Attributes" at bounding box center [204, 105] width 42 height 25
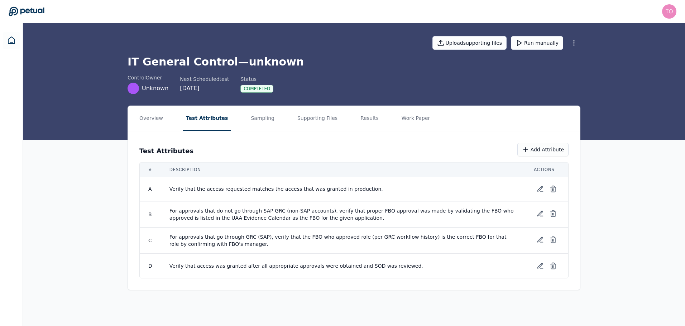
scroll to position [0, 0]
click at [543, 213] on icon at bounding box center [541, 213] width 5 height 5
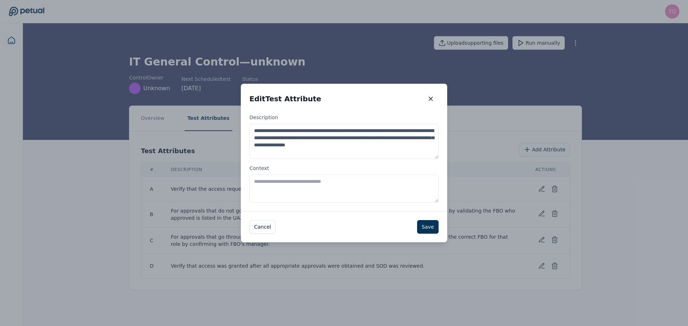
drag, startPoint x: 366, startPoint y: 137, endPoint x: 418, endPoint y: 140, distance: 52.0
click at [368, 137] on textarea "**********" at bounding box center [343, 141] width 189 height 35
click at [312, 146] on textarea "**********" at bounding box center [343, 141] width 189 height 35
type textarea "**********"
click at [426, 227] on button "Save" at bounding box center [427, 227] width 21 height 14
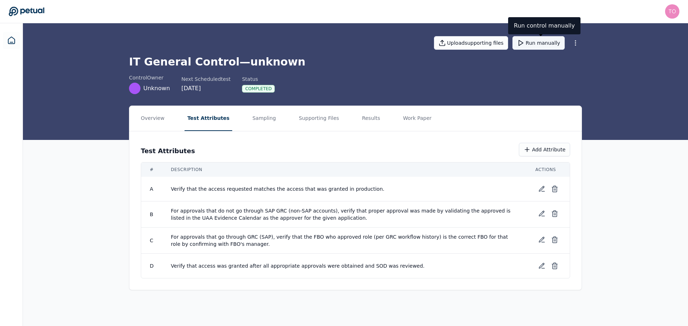
click at [546, 45] on button "Run manually" at bounding box center [538, 43] width 52 height 14
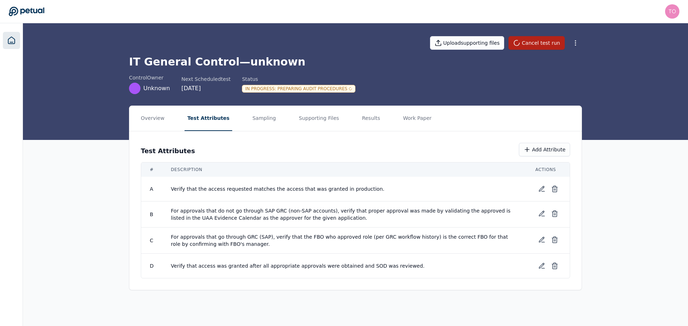
click at [14, 38] on icon at bounding box center [11, 40] width 9 height 9
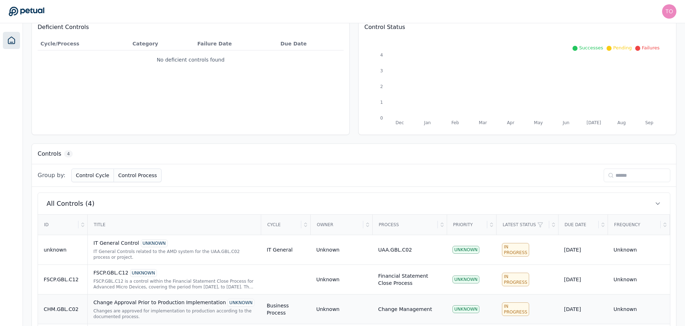
scroll to position [121, 0]
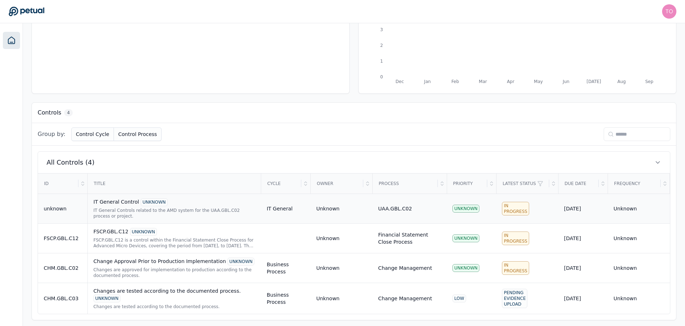
click at [187, 210] on div "IT General Controls related to the AMD system for the UAA.GBL.C02 process or pr…" at bounding box center [174, 213] width 162 height 11
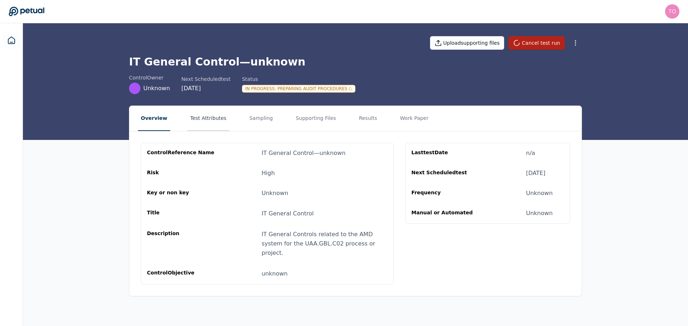
click at [203, 116] on button "Test Attributes" at bounding box center [208, 118] width 42 height 25
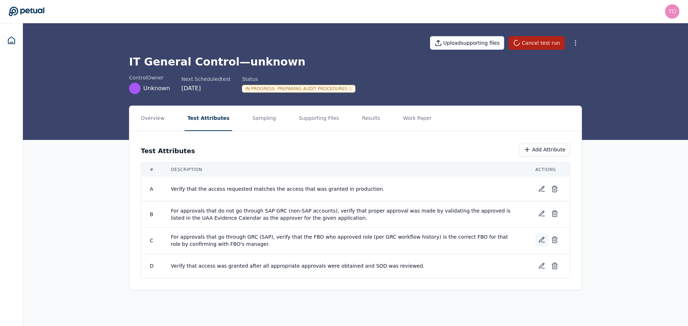
click at [542, 240] on icon at bounding box center [541, 239] width 7 height 7
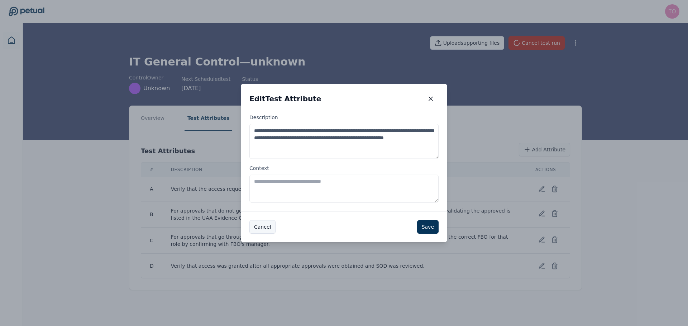
click at [258, 226] on button "Cancel" at bounding box center [262, 227] width 26 height 14
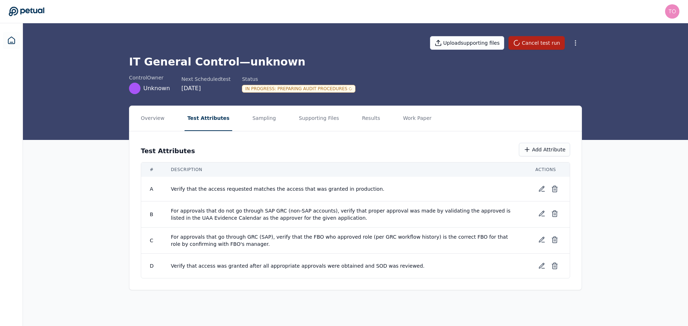
drag, startPoint x: 14, startPoint y: 42, endPoint x: 23, endPoint y: 51, distance: 12.4
click at [14, 42] on icon at bounding box center [11, 40] width 9 height 9
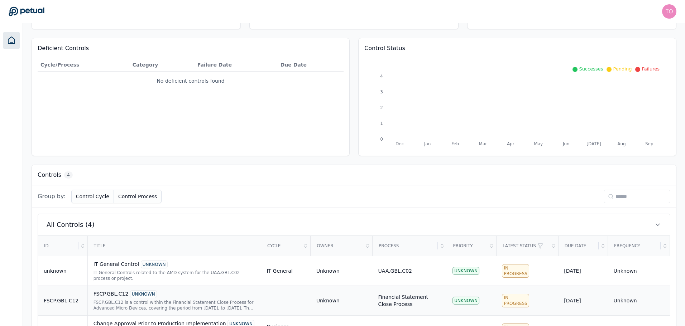
scroll to position [121, 0]
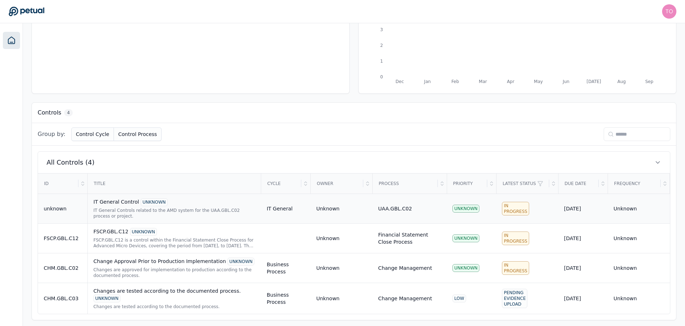
click at [150, 214] on div "IT General Controls related to the AMD system for the UAA.GBL.C02 process or pr…" at bounding box center [174, 213] width 162 height 11
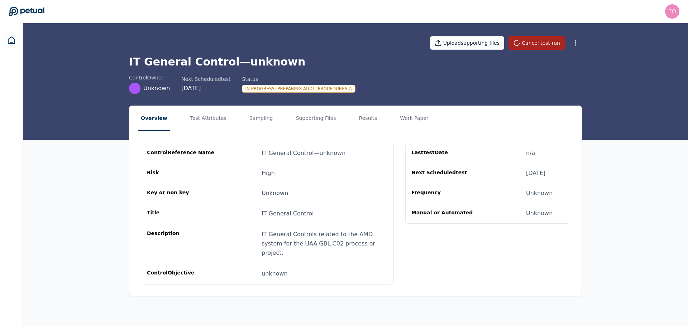
click at [536, 45] on button "Cancel test run" at bounding box center [536, 43] width 56 height 14
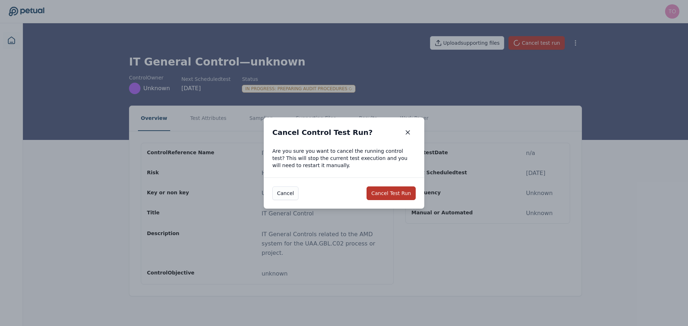
click at [392, 197] on button "Cancel Test Run" at bounding box center [390, 194] width 49 height 14
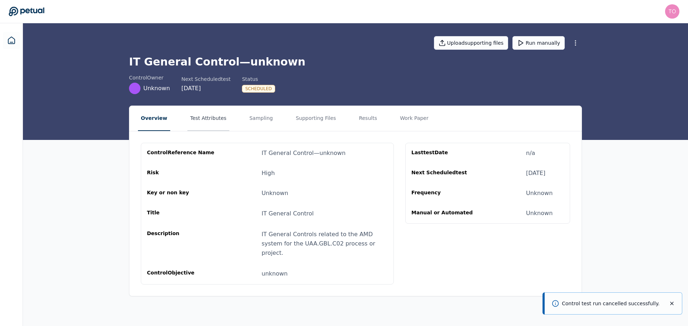
click at [193, 115] on button "Test Attributes" at bounding box center [208, 118] width 42 height 25
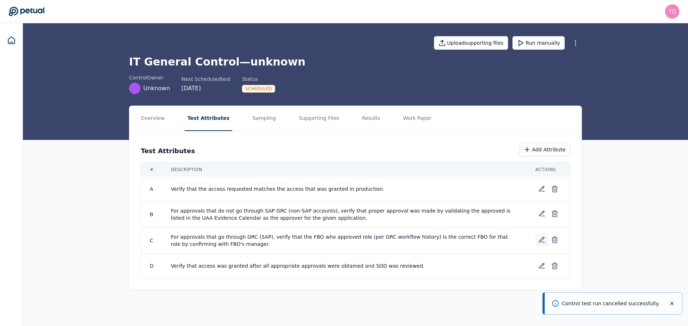
click at [541, 240] on icon at bounding box center [541, 239] width 7 height 7
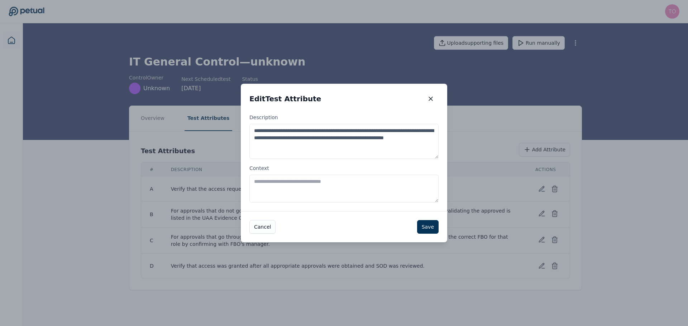
click at [385, 131] on textarea "**********" at bounding box center [343, 141] width 189 height 35
click at [380, 182] on textarea "Context" at bounding box center [343, 189] width 189 height 28
type textarea "**********"
click at [427, 230] on button "Save" at bounding box center [427, 227] width 21 height 14
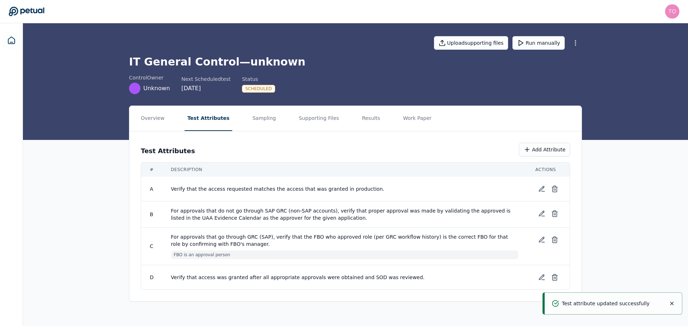
click at [537, 35] on div "Upload supporting files Run manually" at bounding box center [355, 42] width 453 height 25
drag, startPoint x: 544, startPoint y: 42, endPoint x: 548, endPoint y: 47, distance: 6.5
click at [544, 42] on button "Run manually" at bounding box center [538, 43] width 52 height 14
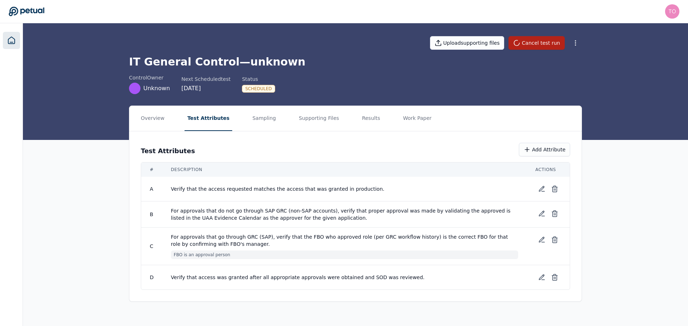
click at [13, 39] on icon at bounding box center [11, 40] width 9 height 9
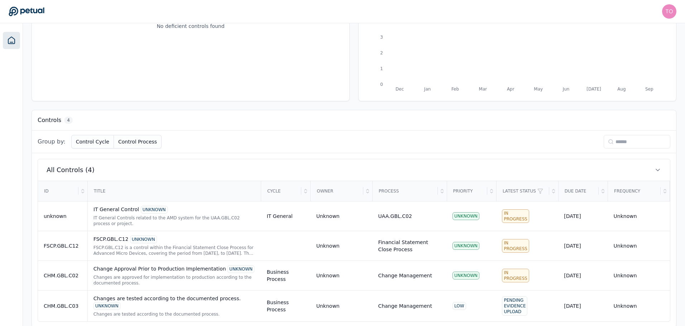
scroll to position [121, 0]
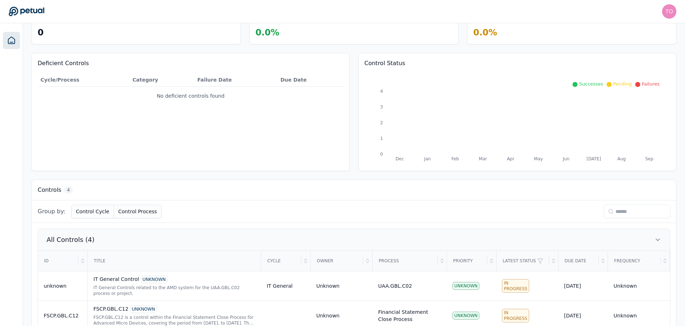
scroll to position [121, 0]
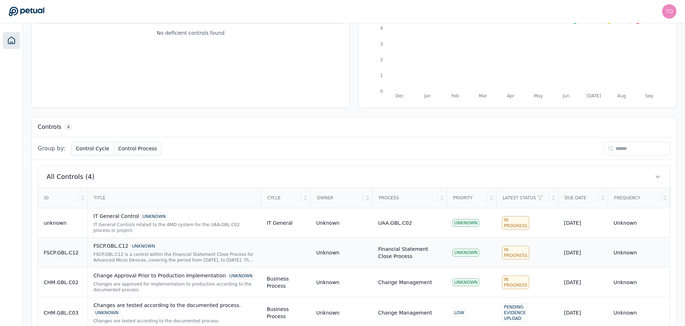
scroll to position [121, 0]
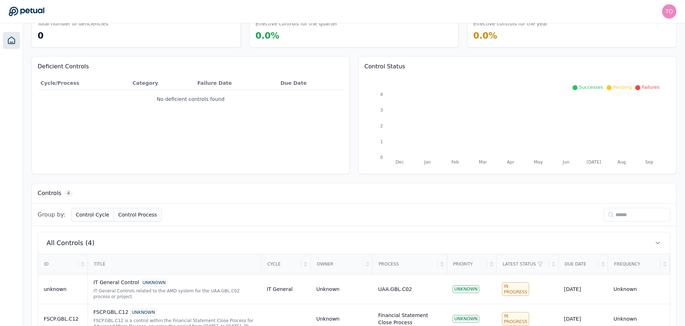
scroll to position [121, 0]
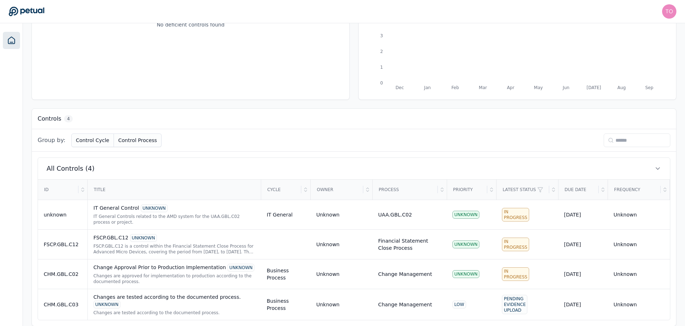
scroll to position [121, 0]
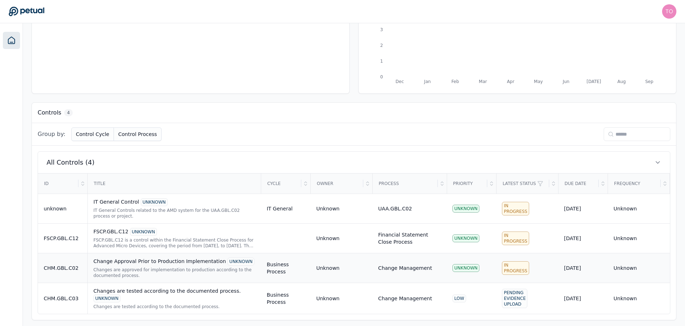
click at [206, 274] on div "Changes are approved for implementation to production according to the document…" at bounding box center [174, 272] width 162 height 11
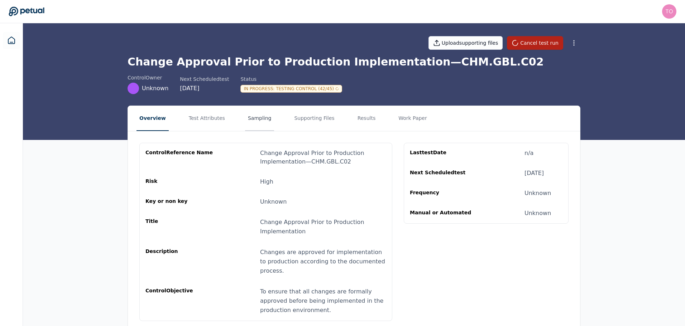
click at [250, 122] on button "Sampling" at bounding box center [259, 118] width 29 height 25
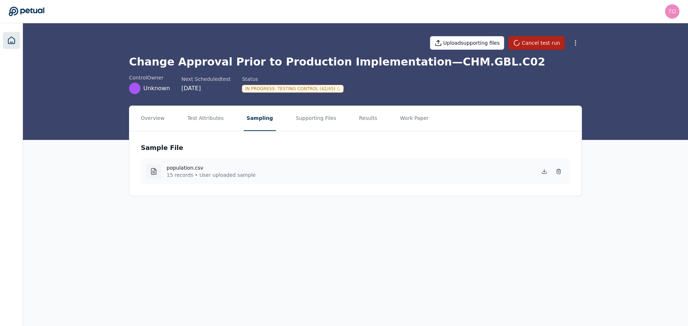
click at [6, 45] on link at bounding box center [11, 40] width 17 height 17
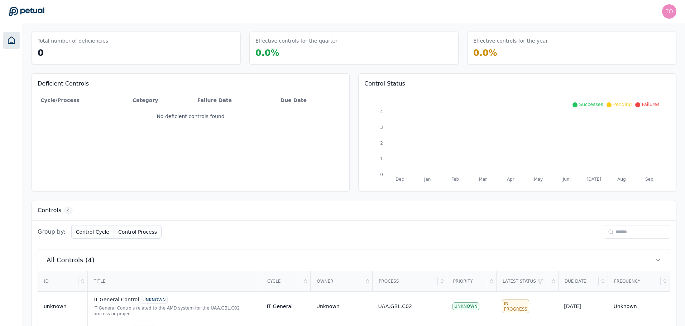
scroll to position [121, 0]
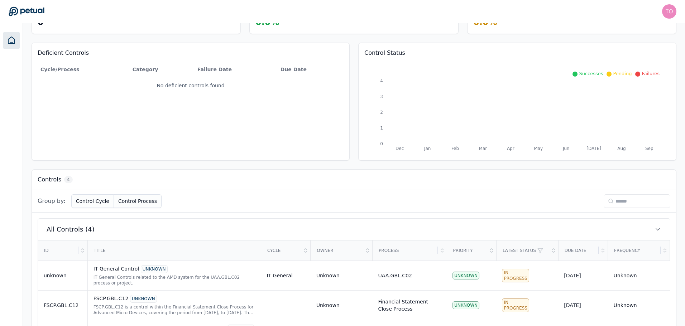
scroll to position [121, 0]
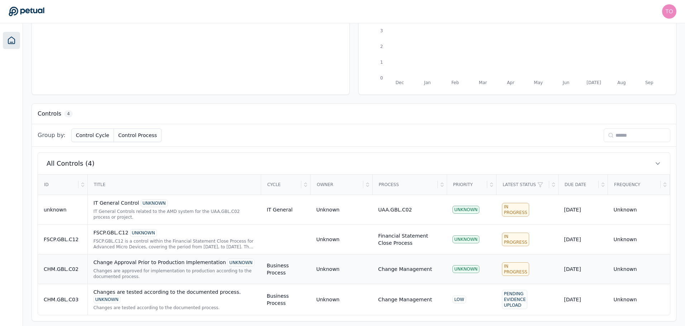
scroll to position [121, 0]
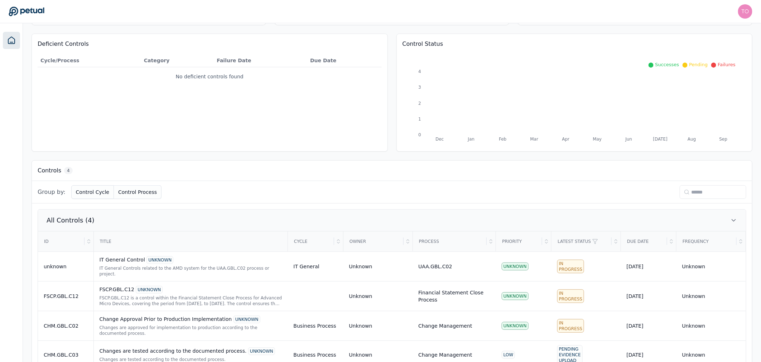
scroll to position [74, 0]
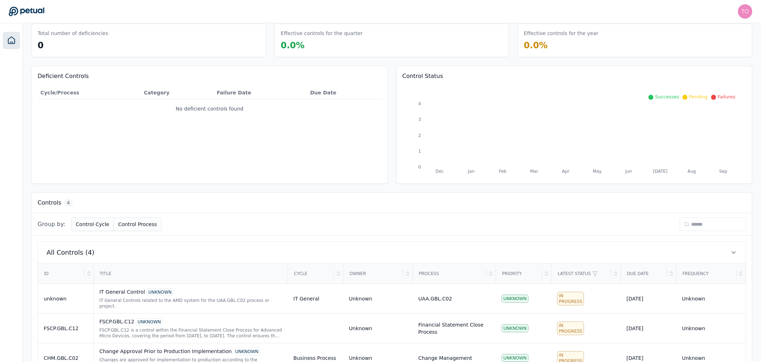
scroll to position [74, 0]
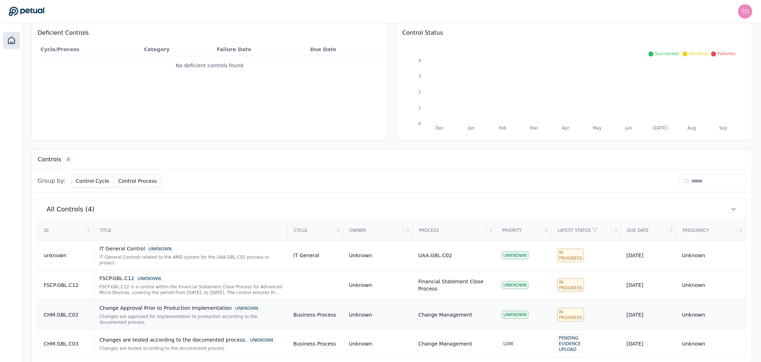
click at [614, 308] on td "In Progress" at bounding box center [586, 315] width 69 height 30
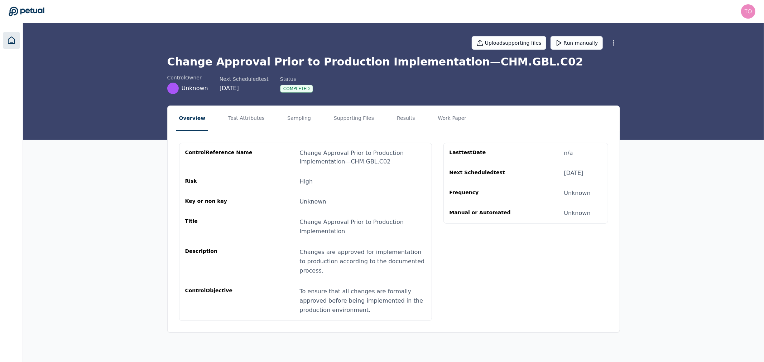
click at [9, 41] on icon at bounding box center [11, 40] width 9 height 9
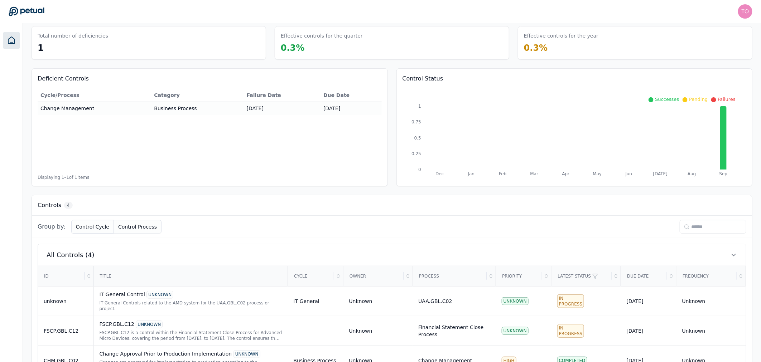
scroll to position [74, 0]
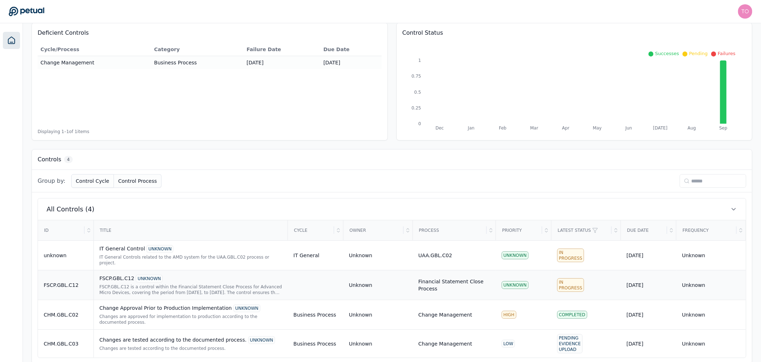
click at [322, 281] on td at bounding box center [316, 285] width 56 height 30
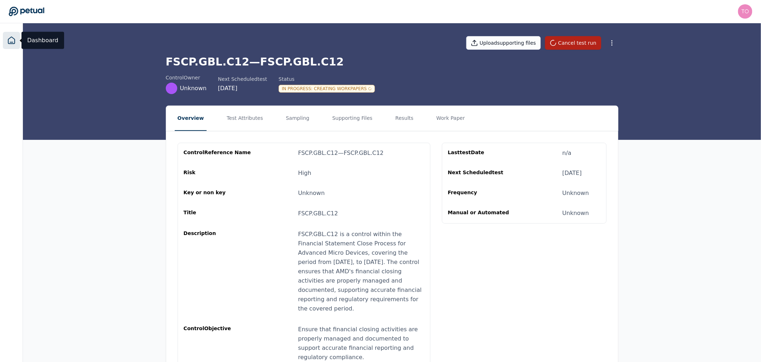
click at [15, 41] on icon at bounding box center [11, 40] width 6 height 7
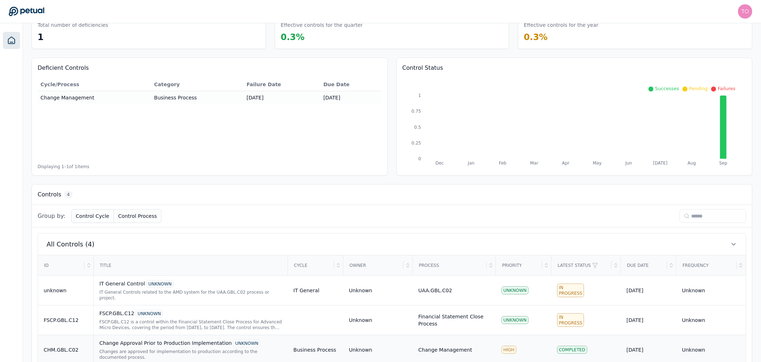
scroll to position [74, 0]
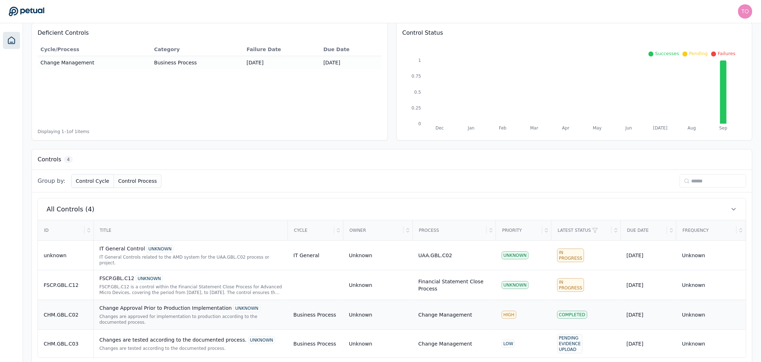
click at [536, 311] on div "HIGH" at bounding box center [524, 315] width 44 height 8
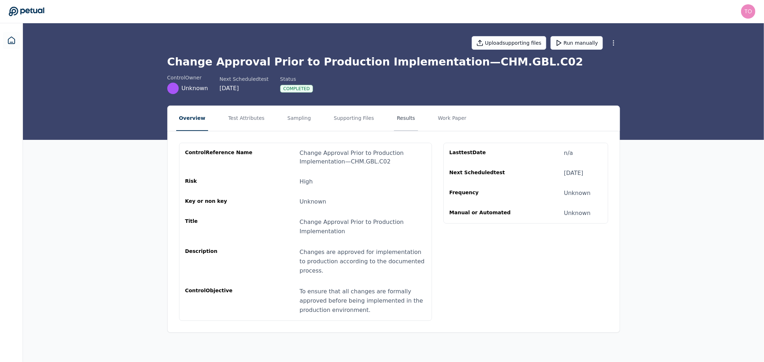
click at [394, 119] on button "Results" at bounding box center [406, 118] width 24 height 25
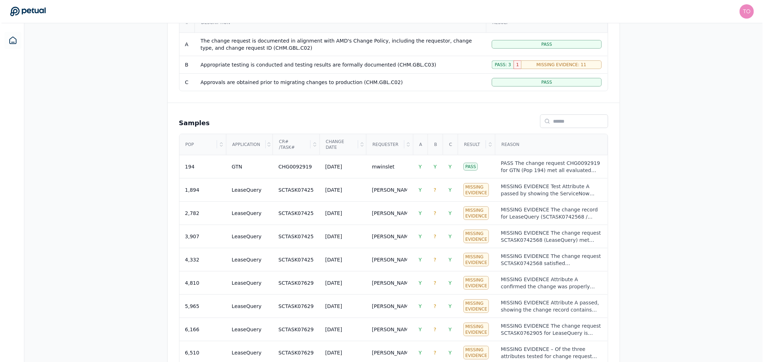
scroll to position [159, 0]
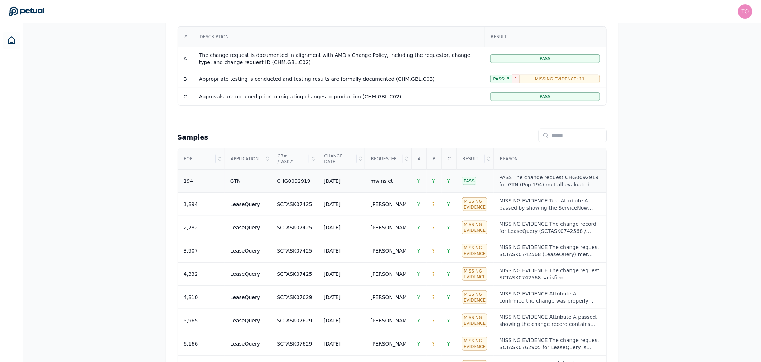
click at [327, 183] on div "[DATE]" at bounding box center [332, 181] width 17 height 7
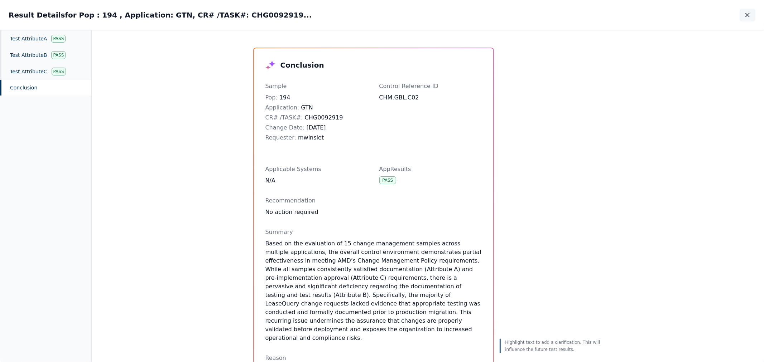
click at [750, 14] on icon "button" at bounding box center [747, 14] width 7 height 7
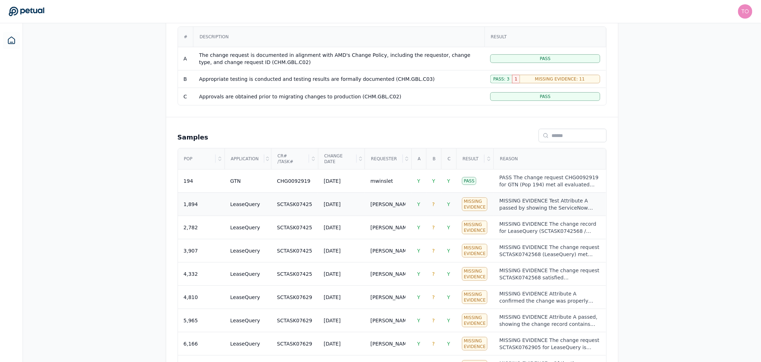
click at [389, 207] on div "[PERSON_NAME]" at bounding box center [388, 204] width 35 height 7
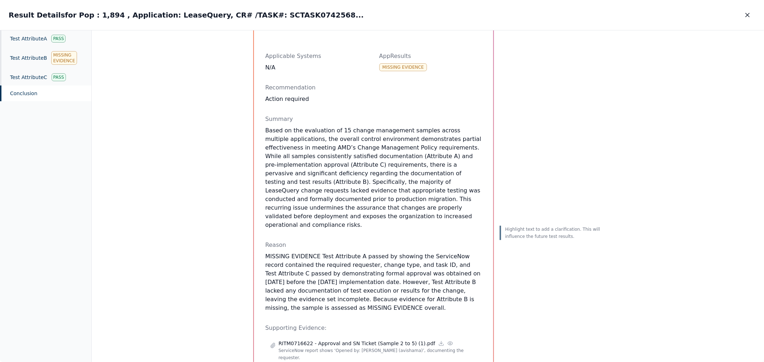
scroll to position [119, 0]
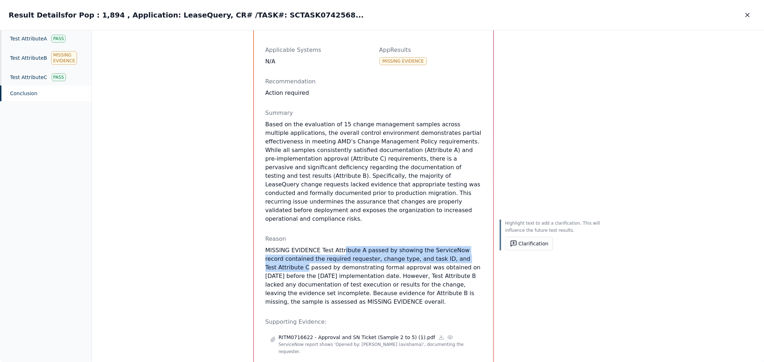
drag, startPoint x: 337, startPoint y: 241, endPoint x: 470, endPoint y: 250, distance: 133.2
click at [470, 250] on p "MISSING EVIDENCE Test Attribute A passed by showing the ServiceNow record conta…" at bounding box center [373, 276] width 216 height 60
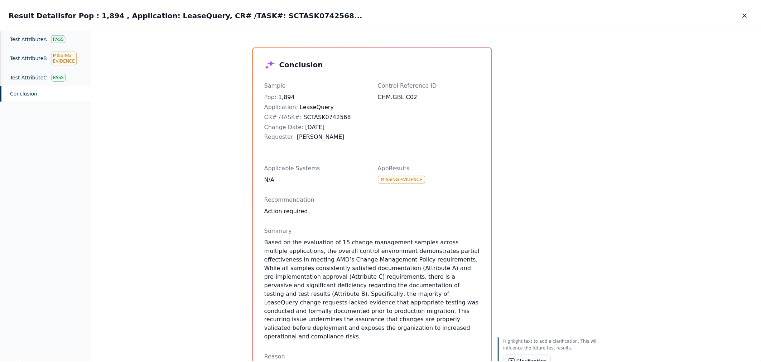
scroll to position [0, 0]
click at [30, 58] on div "Test Attribute B Missing Evidence" at bounding box center [45, 58] width 91 height 22
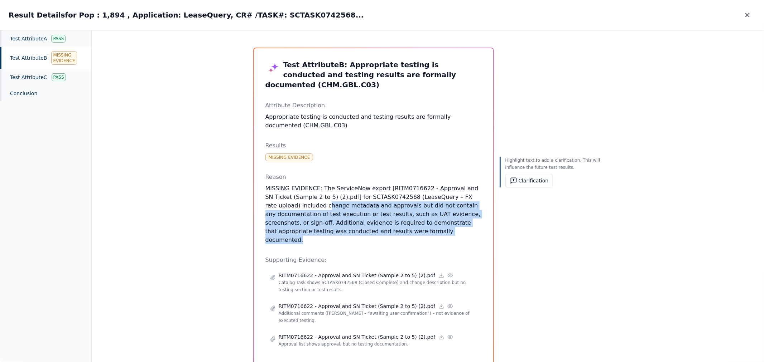
drag, startPoint x: 268, startPoint y: 197, endPoint x: 391, endPoint y: 221, distance: 125.6
click at [391, 221] on p "MISSING EVIDENCE: The ServiceNow export [RITM0716622 - Approval and SN Ticket (…" at bounding box center [373, 214] width 216 height 60
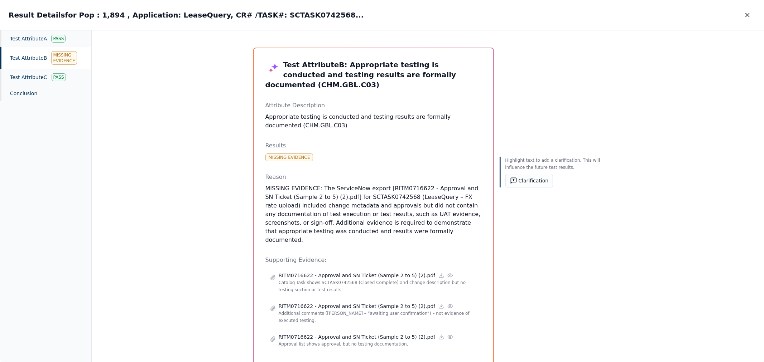
click at [568, 224] on div "Highlight text to add a clarification. This will influence the future test resu…" at bounding box center [551, 206] width 103 height 317
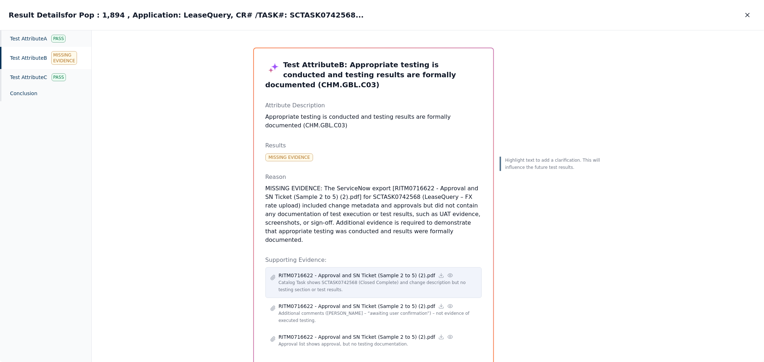
click at [448, 274] on icon at bounding box center [450, 275] width 5 height 3
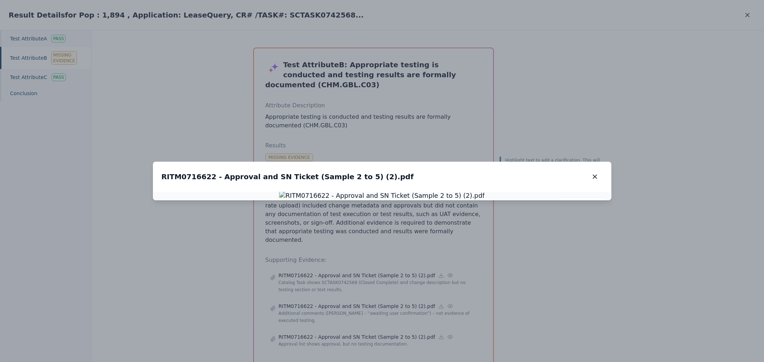
click at [594, 173] on icon "button" at bounding box center [594, 176] width 7 height 7
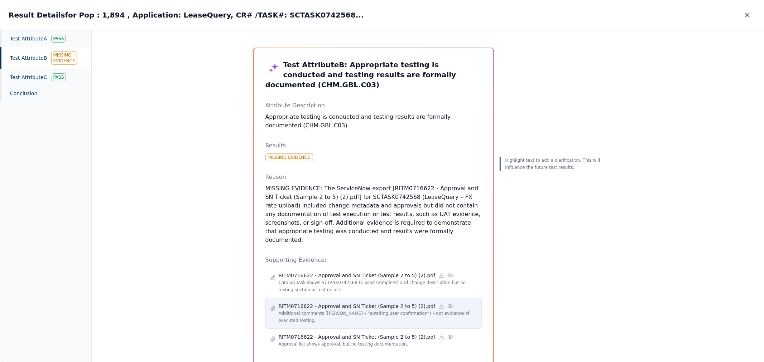
click at [447, 304] on icon at bounding box center [450, 307] width 6 height 6
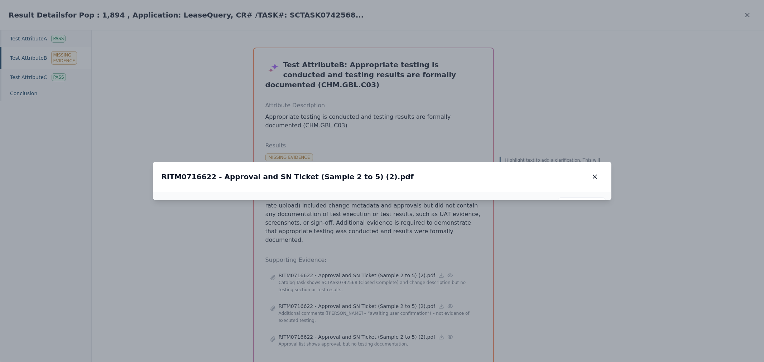
drag, startPoint x: 403, startPoint y: 169, endPoint x: 402, endPoint y: 307, distance: 137.6
click at [402, 307] on img at bounding box center [384, 303] width 411 height 19
click at [596, 175] on icon "button" at bounding box center [595, 177] width 4 height 4
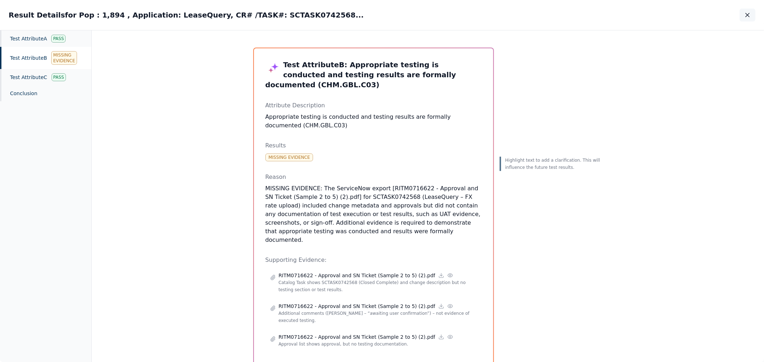
click at [751, 15] on icon "button" at bounding box center [747, 14] width 7 height 7
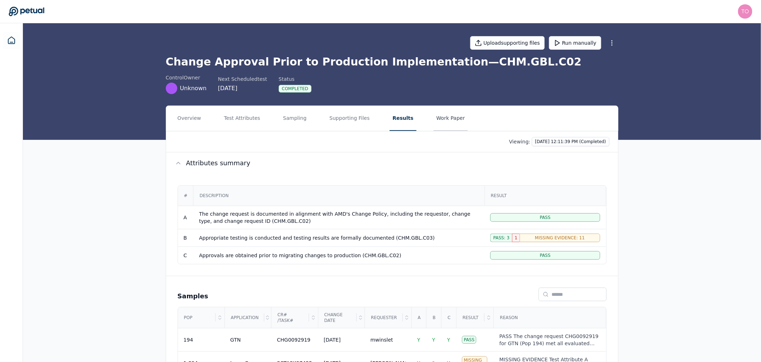
click at [434, 117] on button "Work Paper" at bounding box center [451, 118] width 34 height 25
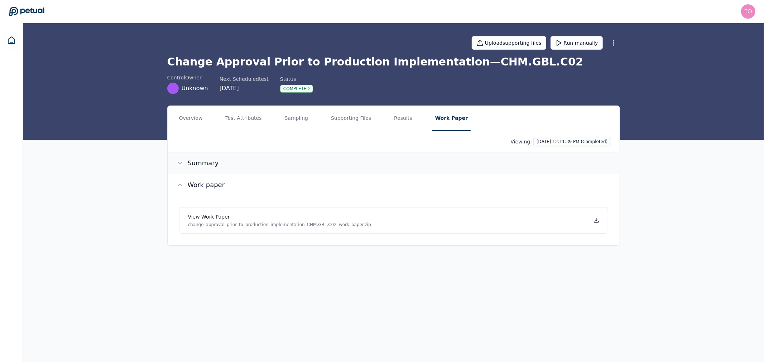
click at [177, 162] on icon at bounding box center [179, 163] width 7 height 7
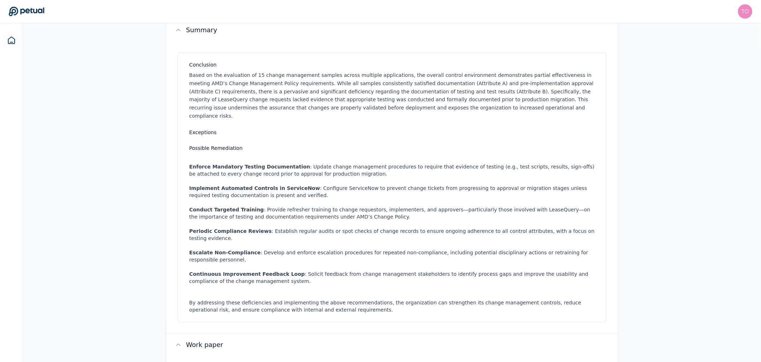
scroll to position [166, 0]
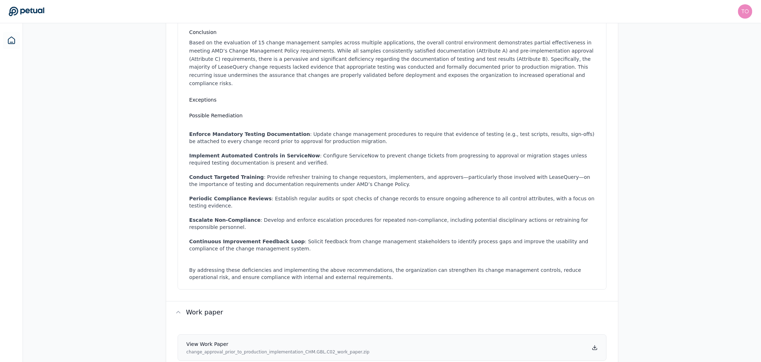
click at [595, 346] on icon at bounding box center [595, 347] width 0 height 3
click at [673, 284] on div "Overview Test Attributes Sampling Supporting Files Results Work Paper Viewing: …" at bounding box center [392, 162] width 738 height 445
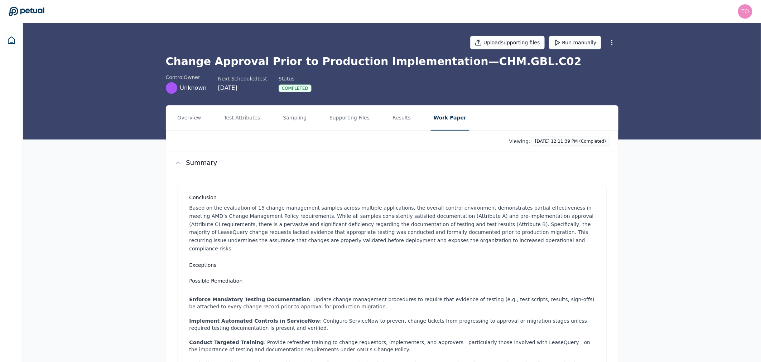
scroll to position [0, 0]
click at [341, 118] on button "Supporting Files" at bounding box center [350, 118] width 46 height 25
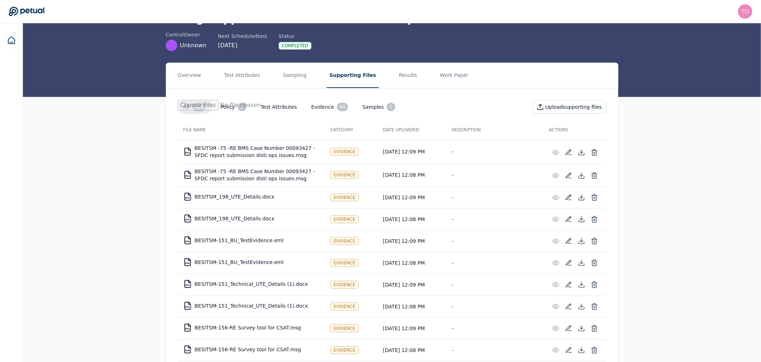
scroll to position [40, 0]
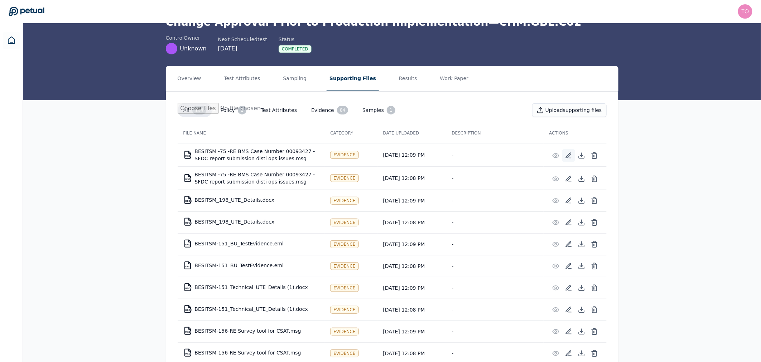
click at [570, 155] on icon at bounding box center [568, 155] width 7 height 7
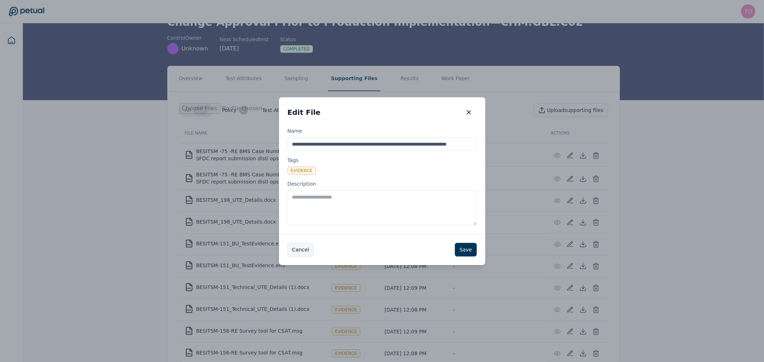
click at [302, 254] on button "Cancel" at bounding box center [301, 250] width 26 height 14
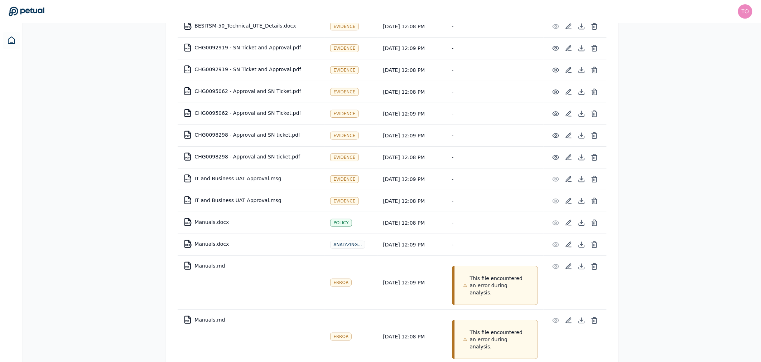
scroll to position [1393, 0]
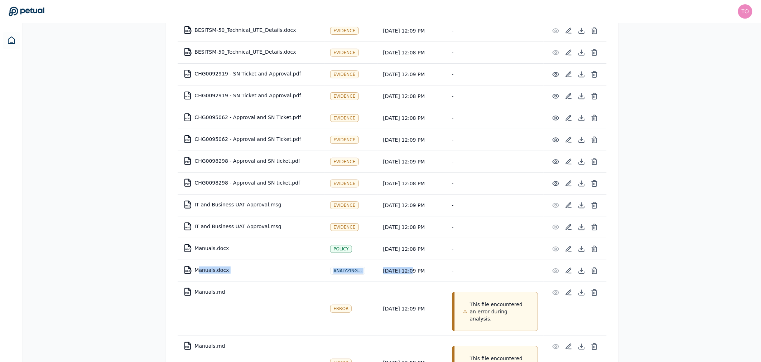
drag, startPoint x: 197, startPoint y: 268, endPoint x: 405, endPoint y: 272, distance: 208.1
click at [405, 272] on tr "DOCX Manuals.docx Analyzing... [DATE] 12:09 PM -" at bounding box center [392, 271] width 429 height 22
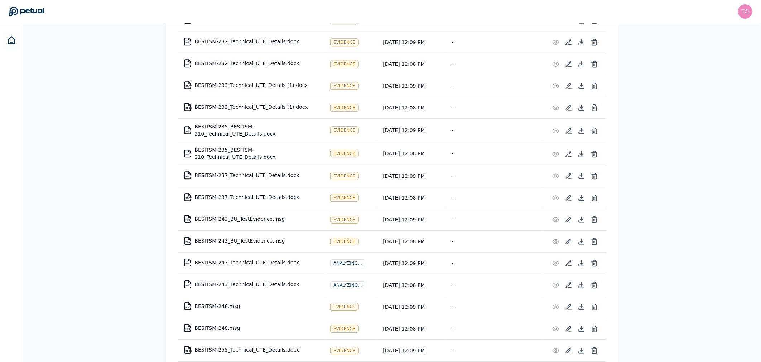
scroll to position [915, 0]
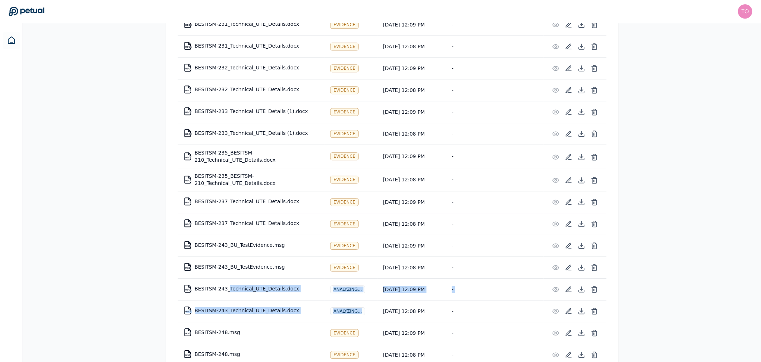
drag, startPoint x: 225, startPoint y: 285, endPoint x: 364, endPoint y: 304, distance: 140.0
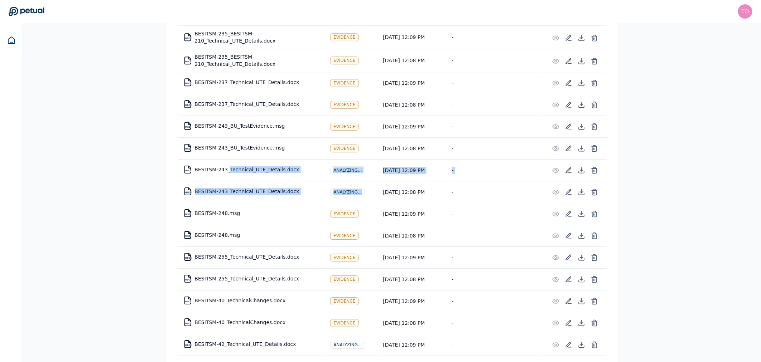
scroll to position [1154, 0]
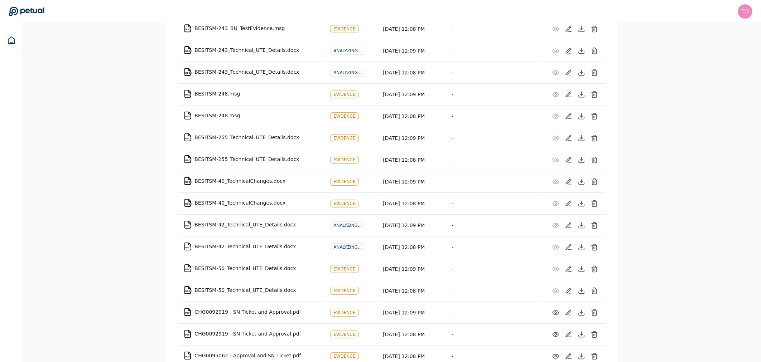
click at [654, 230] on div "Overview Test Attributes Sampling Supporting Files Results Work Paper All 104 P…" at bounding box center [392, 259] width 738 height 2615
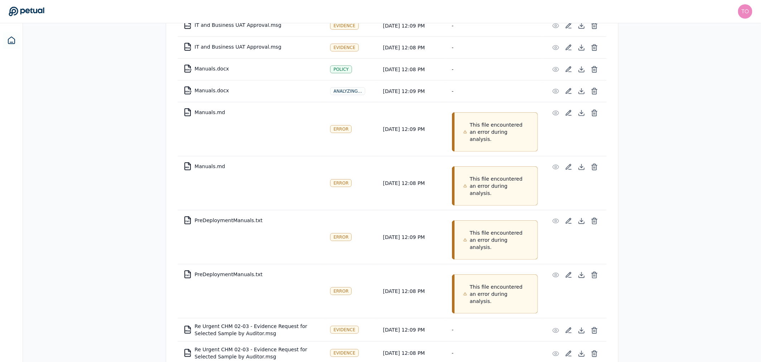
scroll to position [1520, 0]
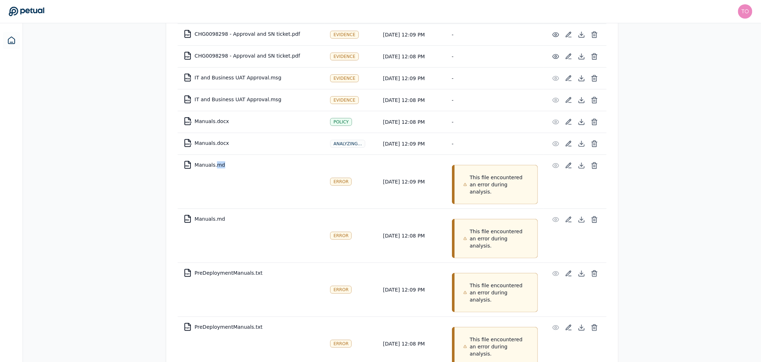
drag, startPoint x: 216, startPoint y: 163, endPoint x: 221, endPoint y: 163, distance: 5.0
click at [221, 163] on td "MD Manuals.md" at bounding box center [251, 165] width 147 height 17
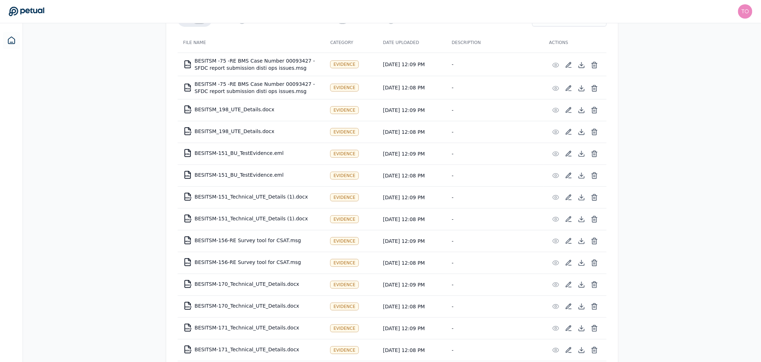
scroll to position [0, 0]
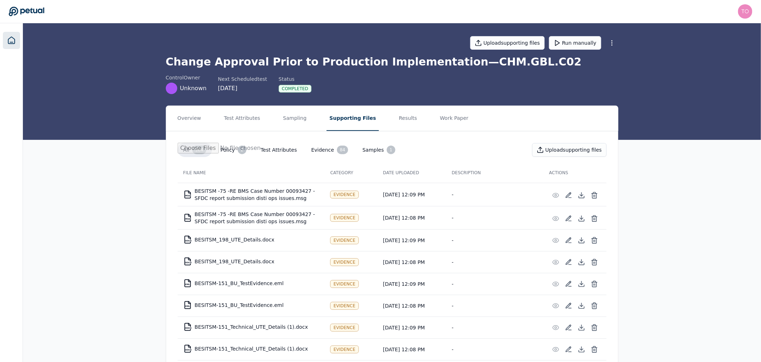
click at [10, 42] on icon at bounding box center [11, 40] width 6 height 7
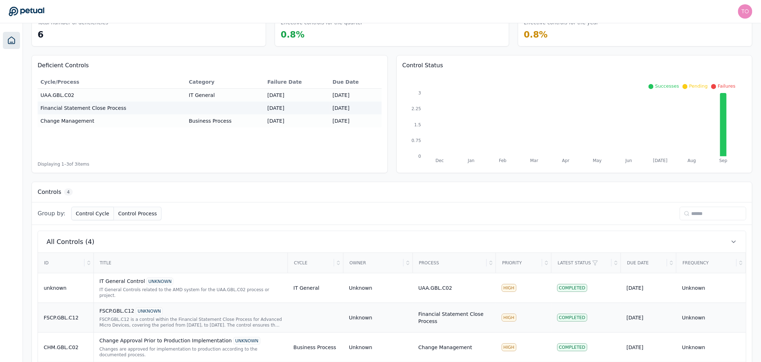
scroll to position [74, 0]
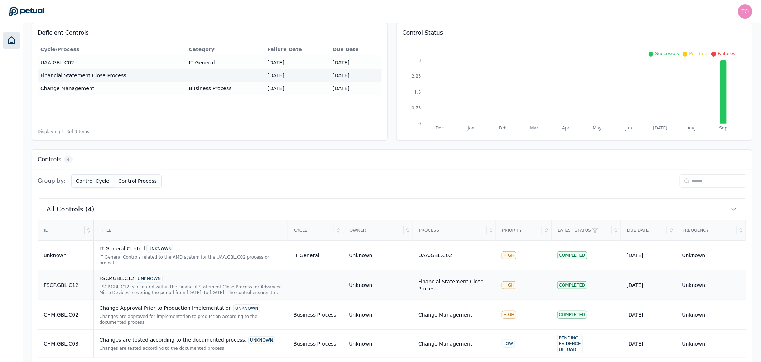
click at [373, 289] on td "Unknown" at bounding box center [378, 285] width 69 height 30
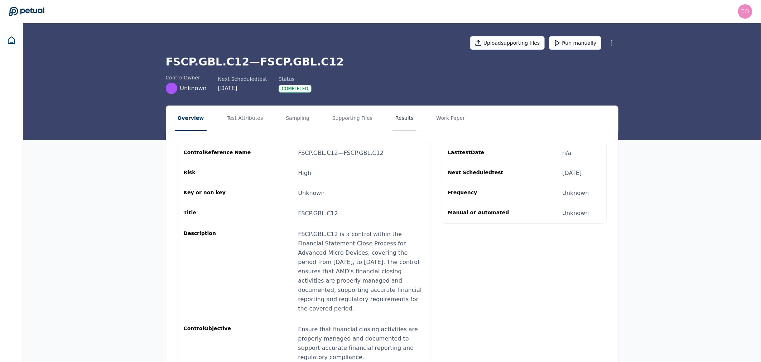
click at [393, 121] on button "Results" at bounding box center [405, 118] width 24 height 25
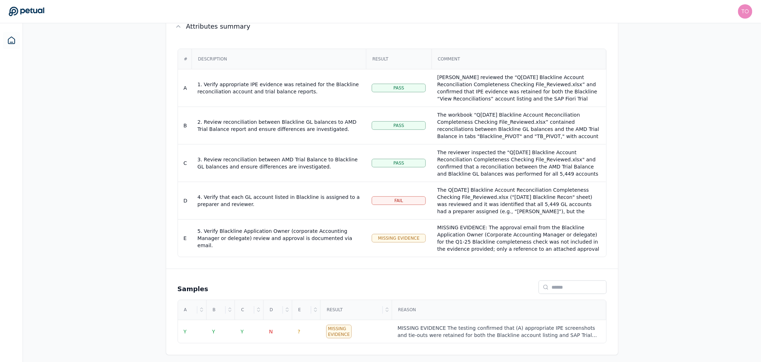
scroll to position [141, 0]
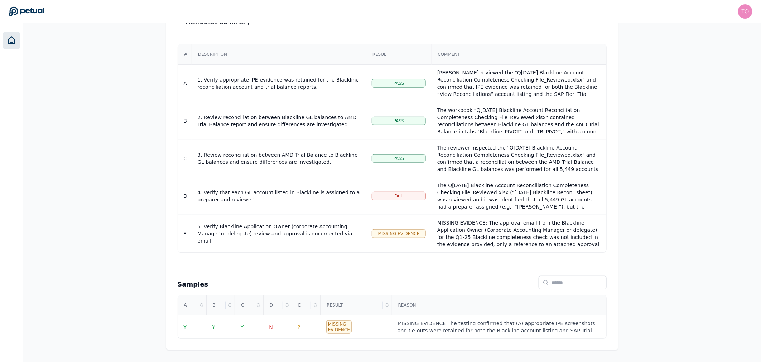
click at [9, 42] on icon at bounding box center [11, 40] width 9 height 9
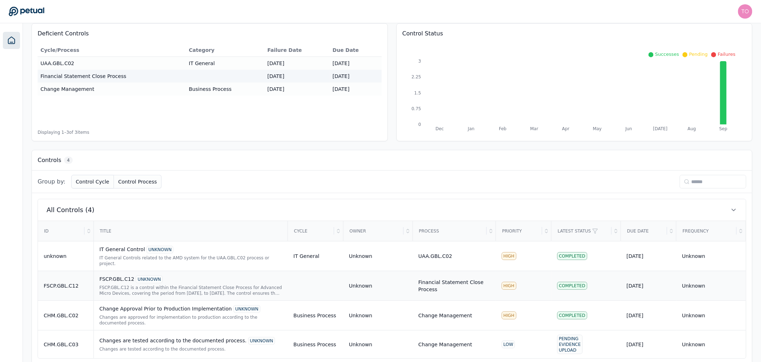
scroll to position [74, 0]
click at [220, 256] on div "IT General Controls related to the AMD system for the UAA.GBL.C02 process or pr…" at bounding box center [191, 260] width 183 height 11
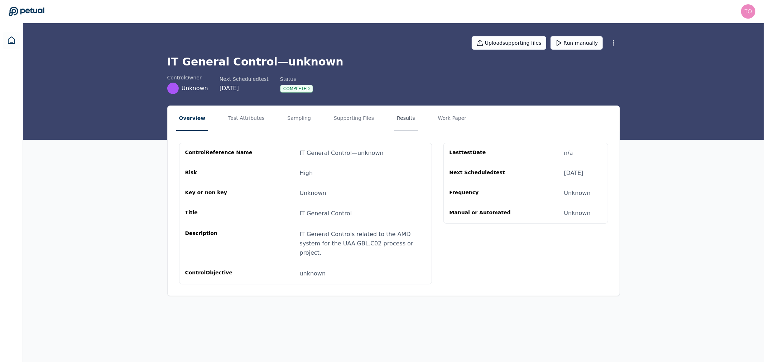
click at [394, 120] on button "Results" at bounding box center [406, 118] width 24 height 25
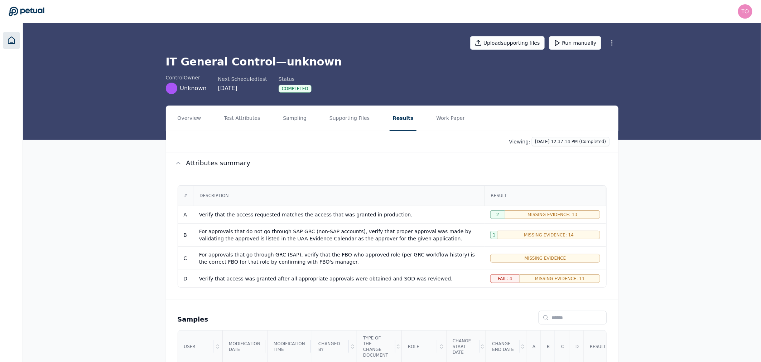
click at [12, 40] on icon at bounding box center [11, 40] width 9 height 9
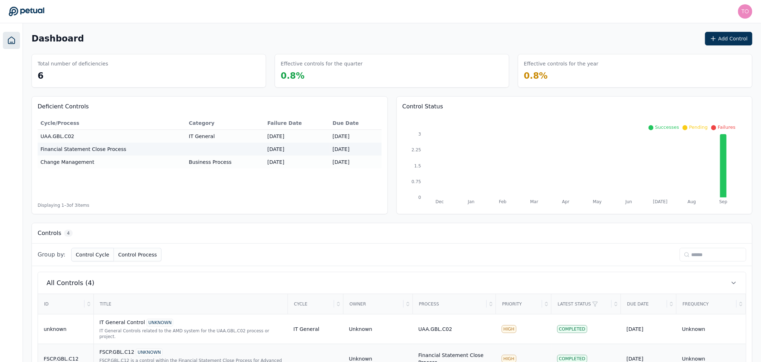
click at [189, 349] on div "FSCP.GBL.C12 UNKNOWN" at bounding box center [191, 353] width 183 height 8
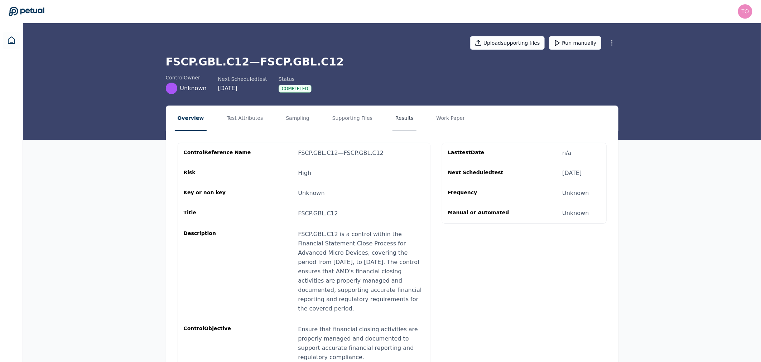
click at [393, 121] on button "Results" at bounding box center [405, 118] width 24 height 25
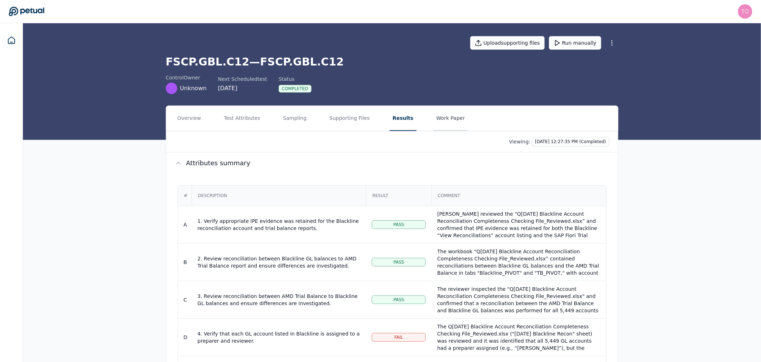
click at [434, 119] on button "Work Paper" at bounding box center [451, 118] width 34 height 25
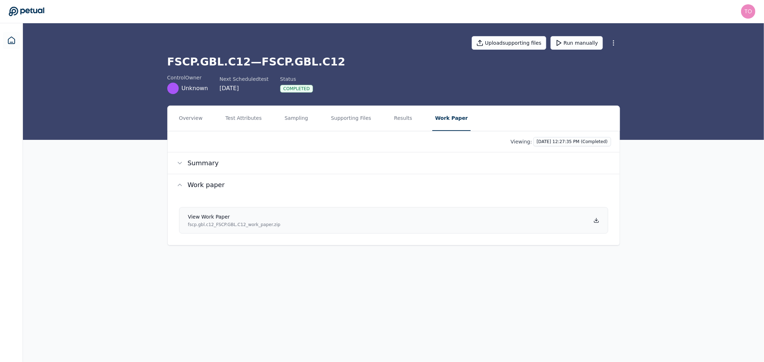
click at [596, 221] on icon at bounding box center [597, 221] width 6 height 6
click at [10, 44] on icon at bounding box center [11, 40] width 6 height 7
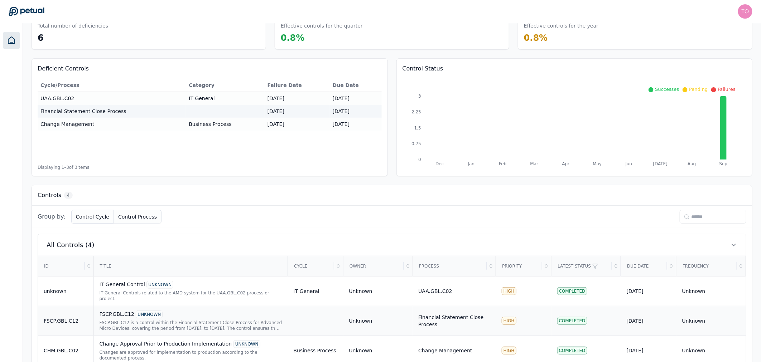
scroll to position [74, 0]
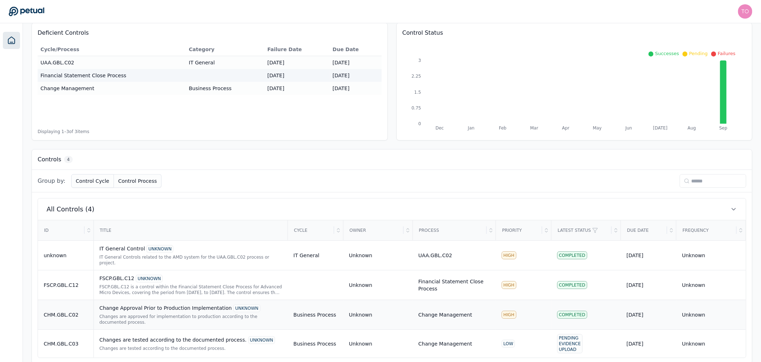
click at [188, 314] on div "Changes are approved for implementation to production according to the document…" at bounding box center [191, 319] width 183 height 11
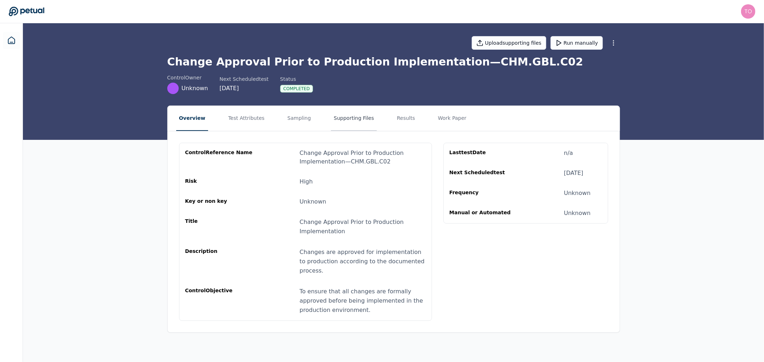
click at [335, 121] on button "Supporting Files" at bounding box center [354, 118] width 46 height 25
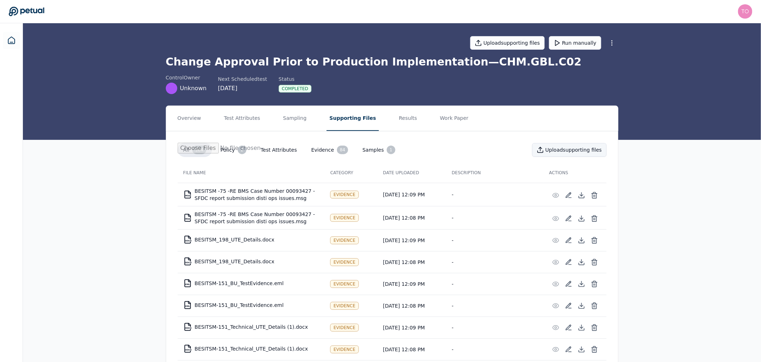
click at [577, 148] on button "Upload supporting files" at bounding box center [569, 150] width 75 height 14
type input "**********"
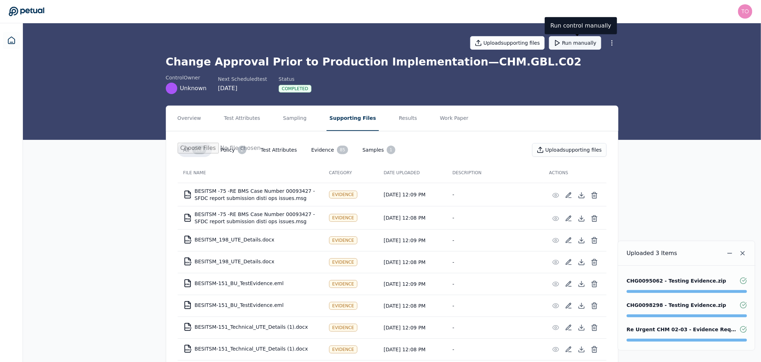
click at [576, 49] on button "Run manually" at bounding box center [575, 43] width 52 height 14
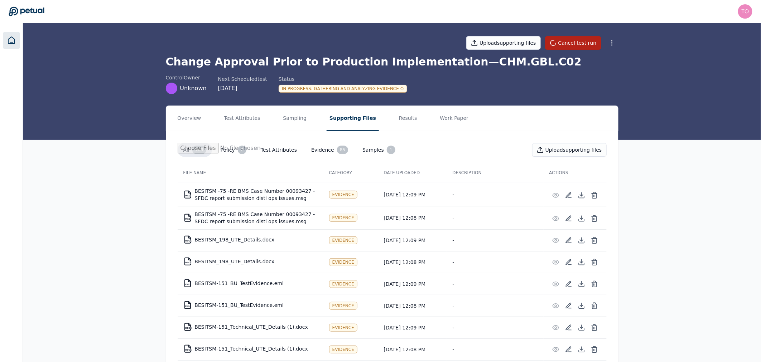
click at [18, 40] on link at bounding box center [11, 40] width 17 height 17
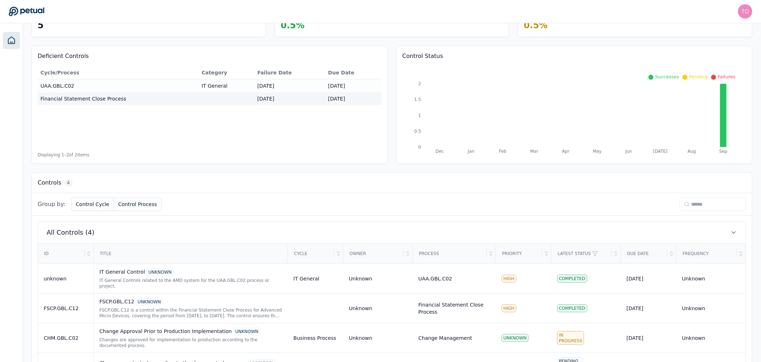
scroll to position [74, 0]
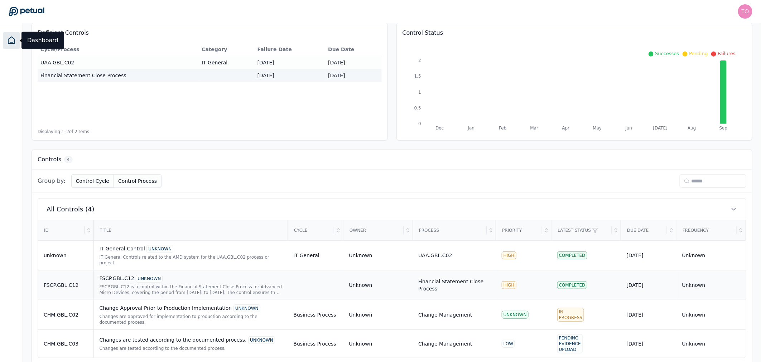
click at [268, 291] on td "FSCP.GBL.C12 UNKNOWN FSCP.GBL.C12 is a control within the Financial Statement C…" at bounding box center [190, 285] width 195 height 30
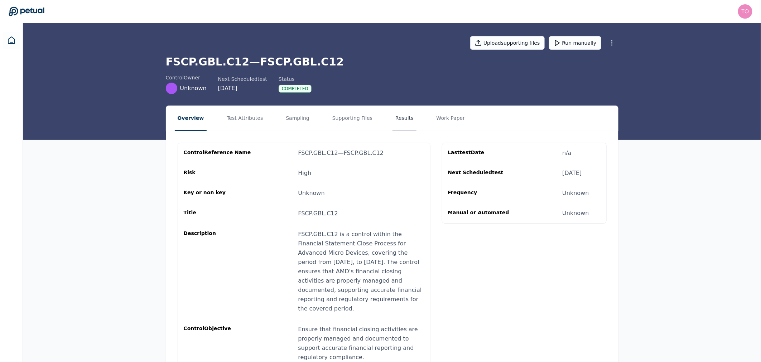
click at [394, 120] on button "Results" at bounding box center [405, 118] width 24 height 25
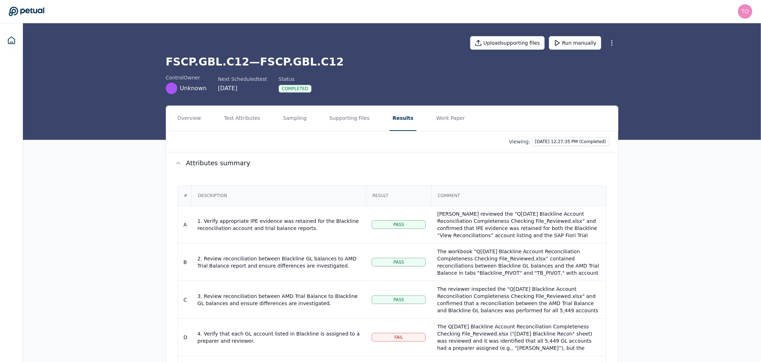
click at [498, 294] on div "The reviewer inspected the "Q[DATE] Blackline Account Reconciliation Completene…" at bounding box center [518, 325] width 163 height 79
